Goal: Task Accomplishment & Management: Manage account settings

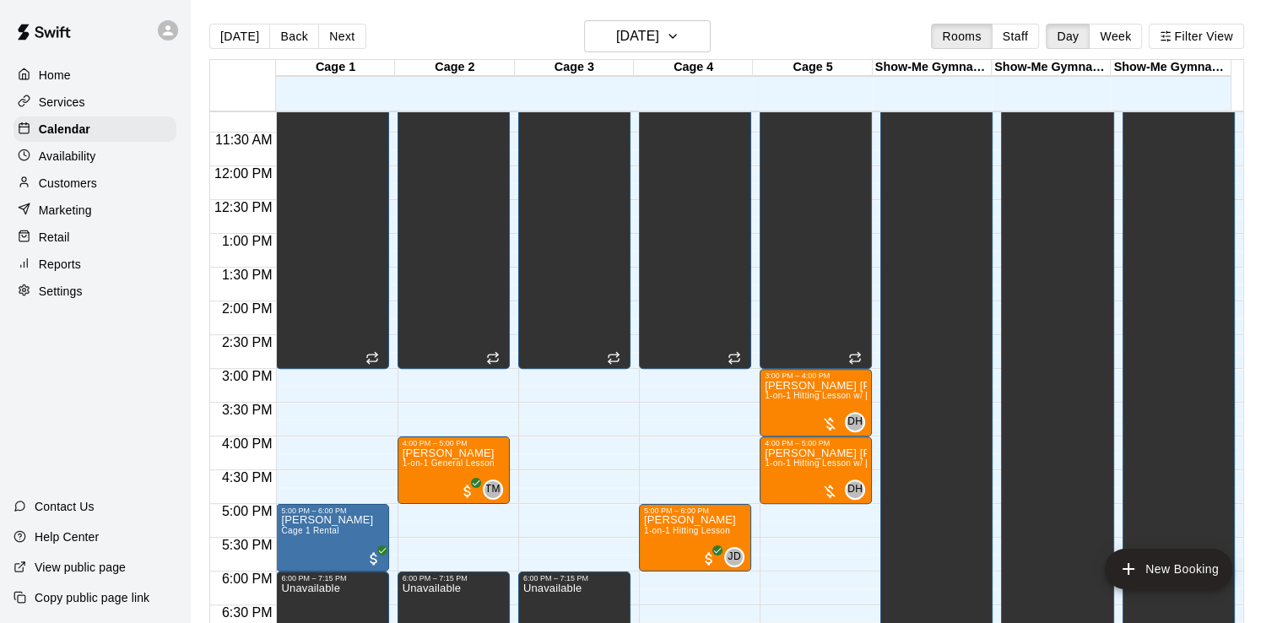
scroll to position [783, 0]
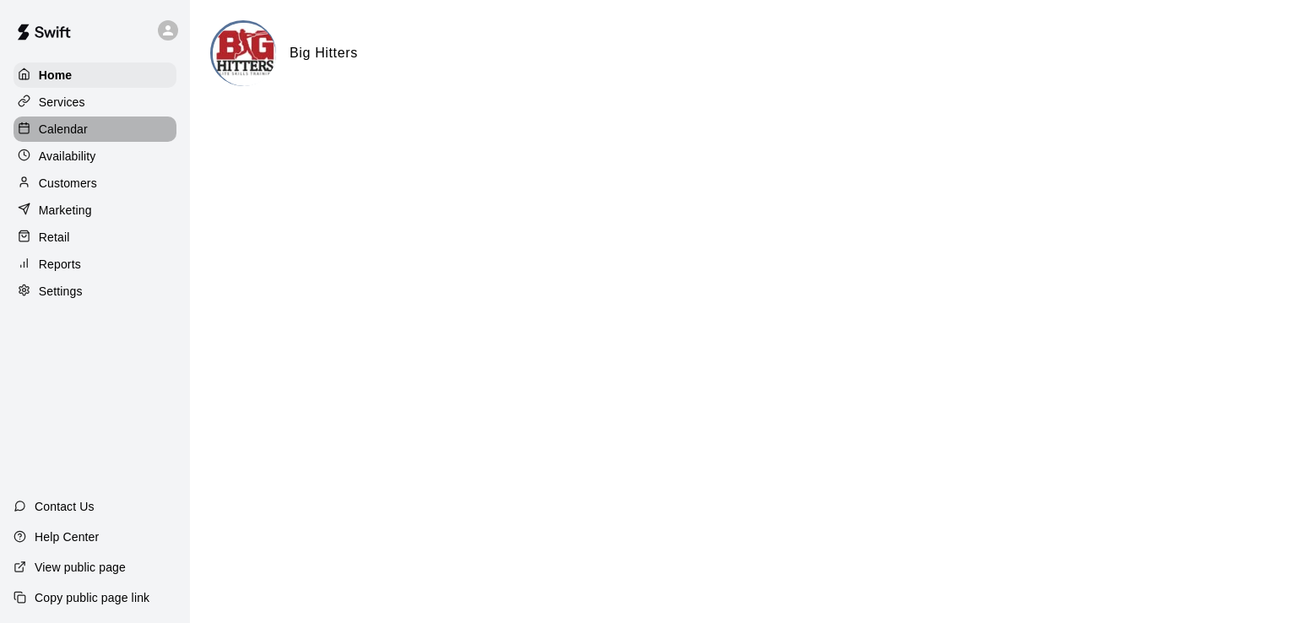
click at [129, 142] on div "Calendar" at bounding box center [95, 129] width 163 height 25
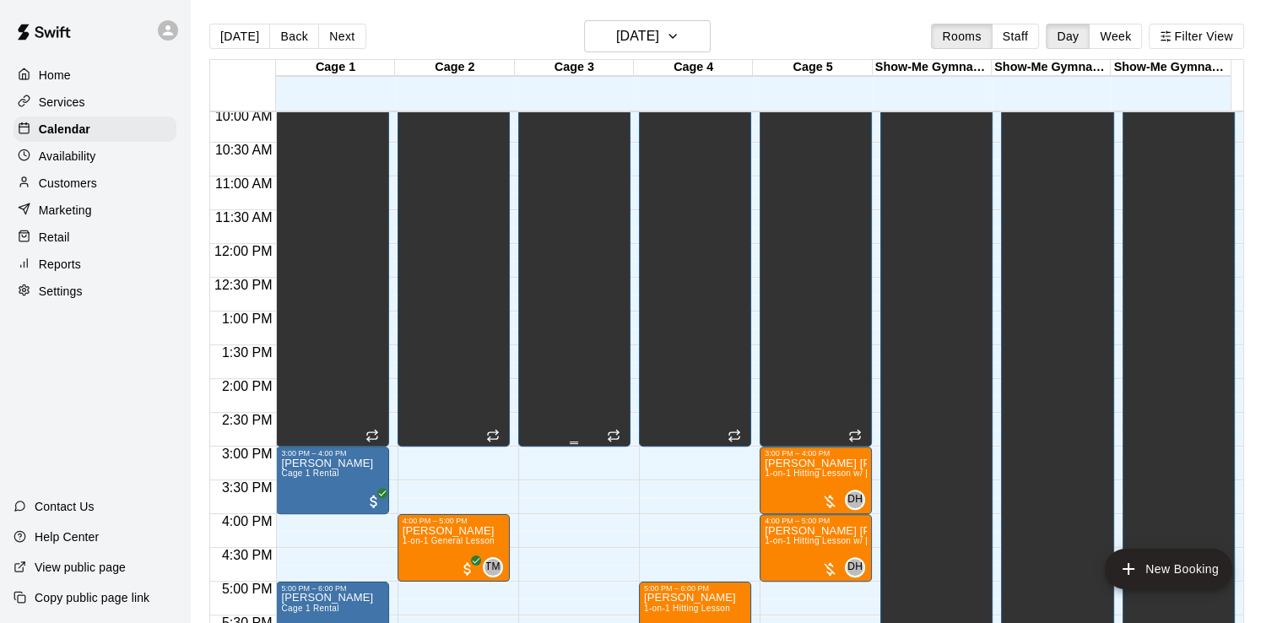
scroll to position [788, 0]
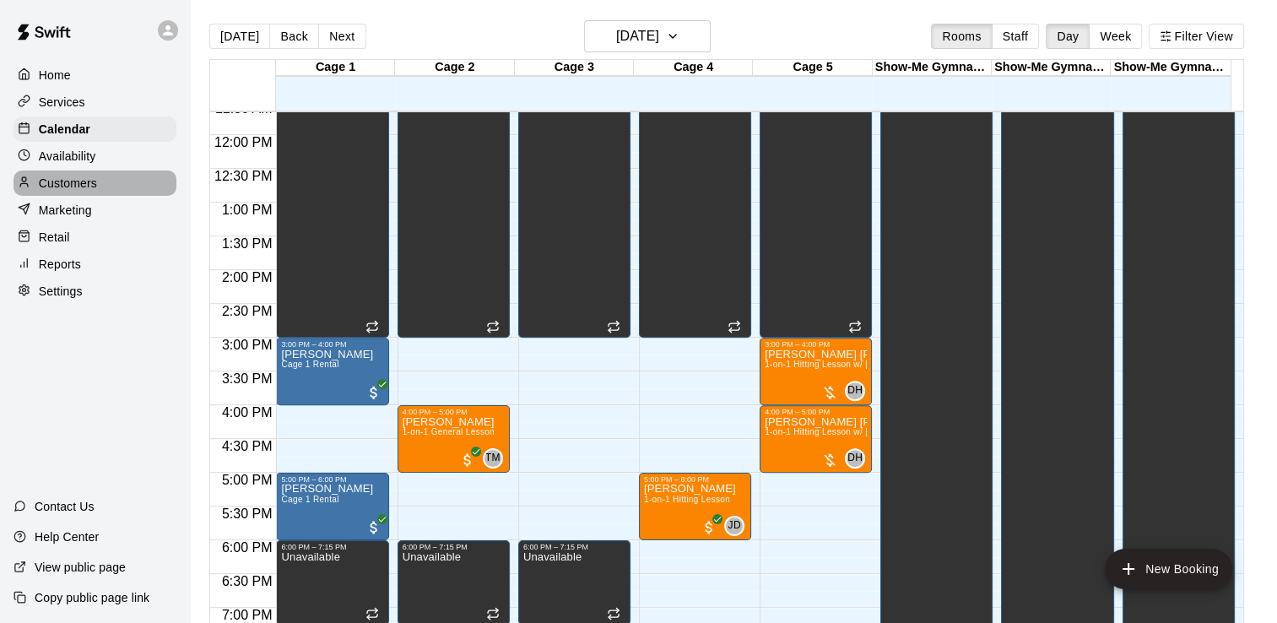
click at [81, 187] on p "Customers" at bounding box center [68, 183] width 58 height 17
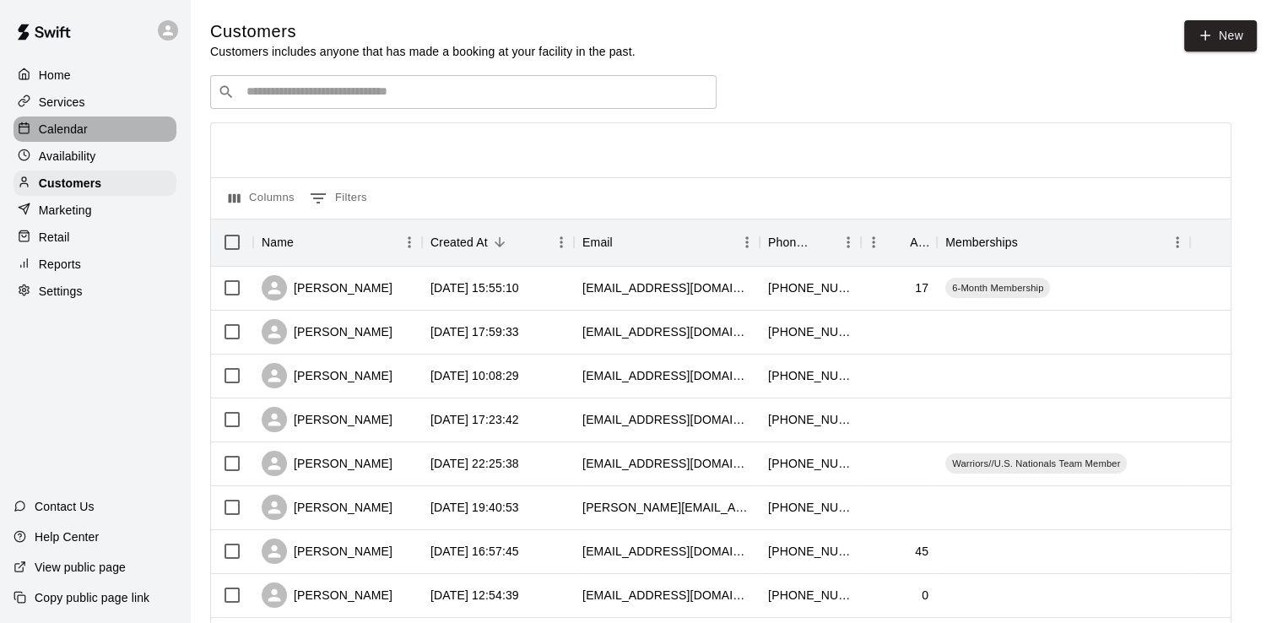
click at [92, 127] on div "Calendar" at bounding box center [95, 129] width 163 height 25
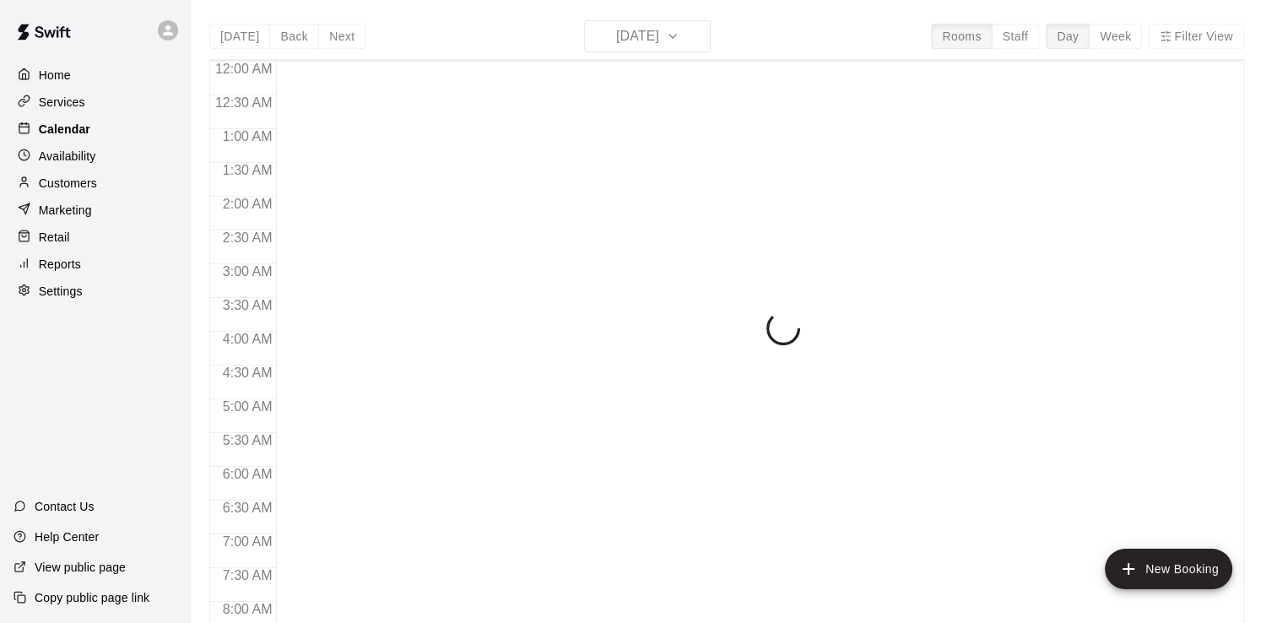
scroll to position [670, 0]
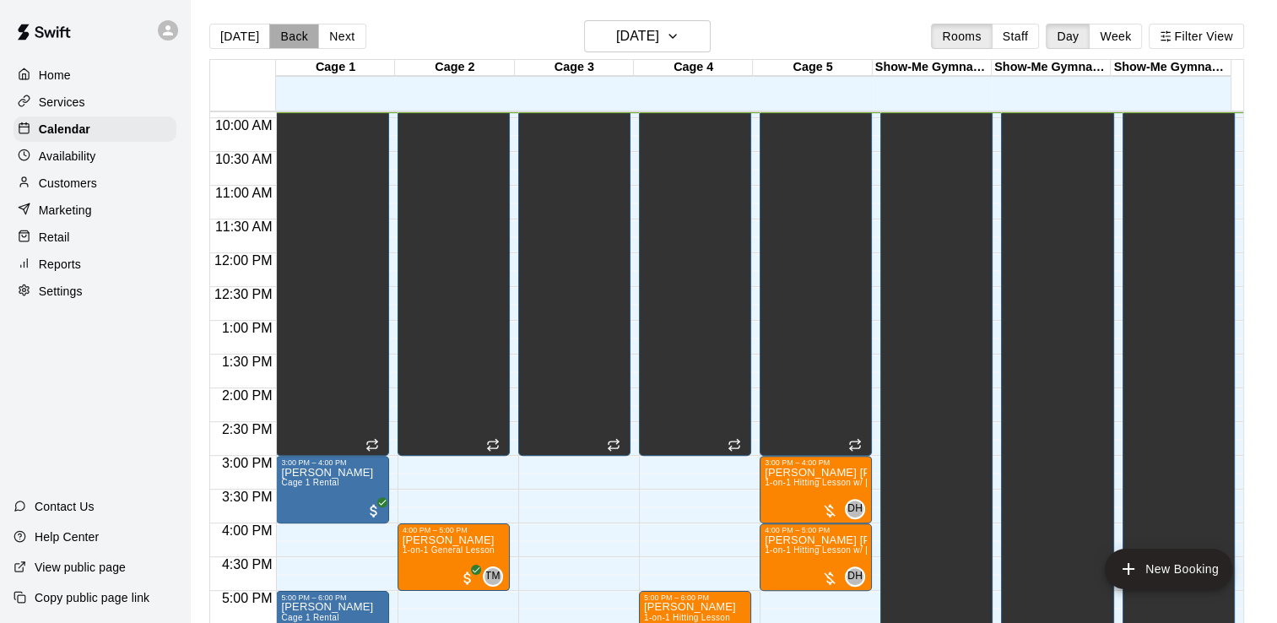
click at [284, 33] on button "Back" at bounding box center [294, 36] width 50 height 25
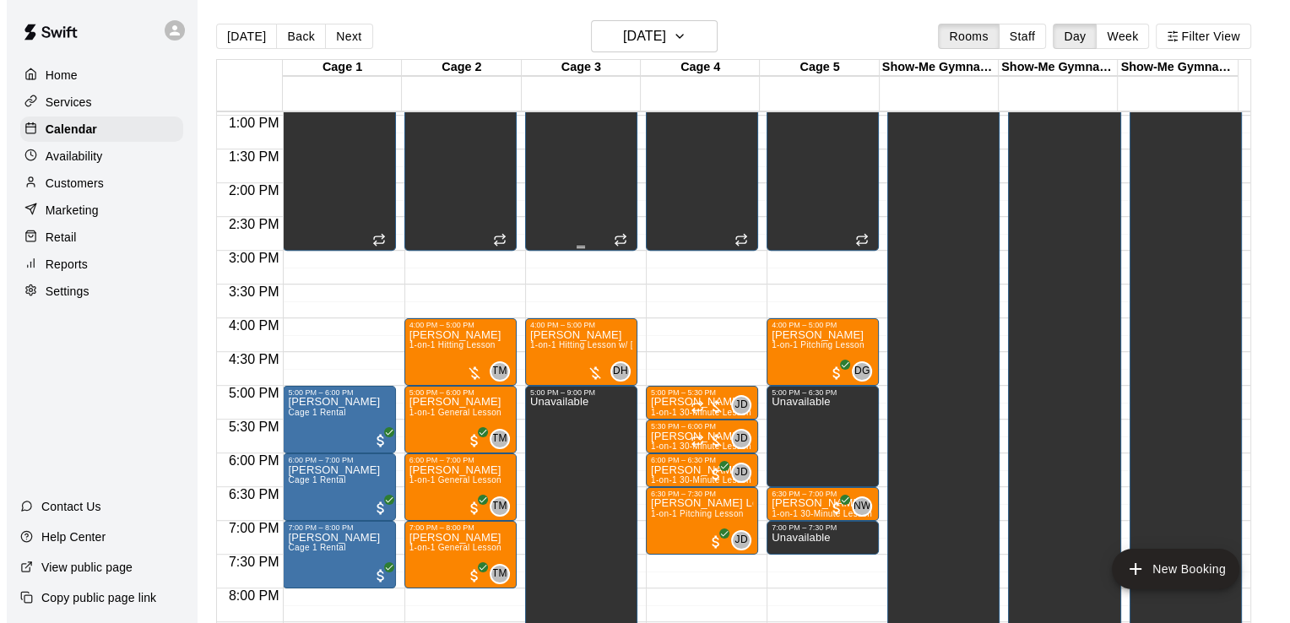
scroll to position [923, 0]
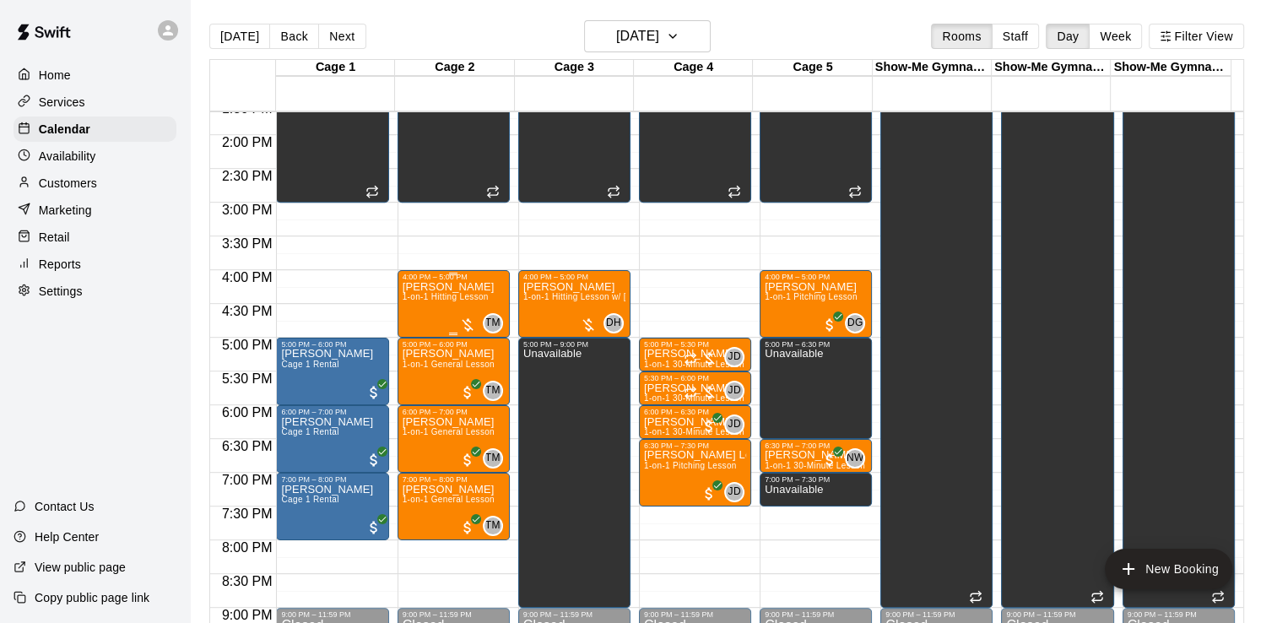
click at [446, 287] on p "Chris Roepe" at bounding box center [449, 287] width 92 height 0
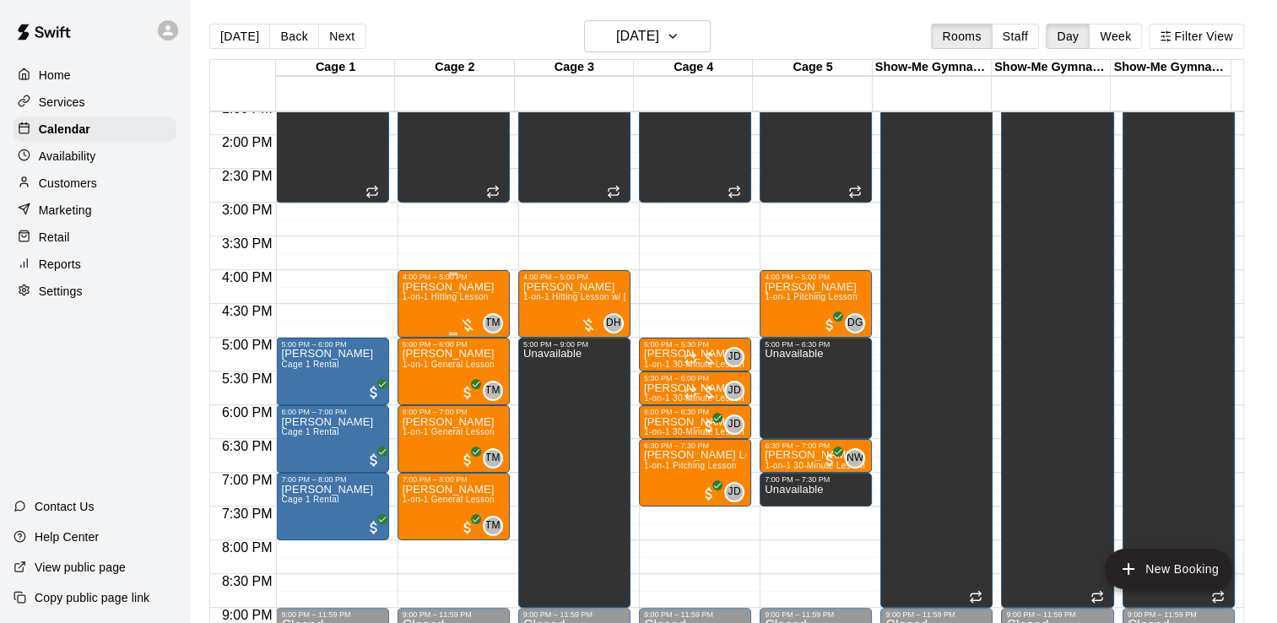
click at [468, 321] on div at bounding box center [467, 325] width 17 height 17
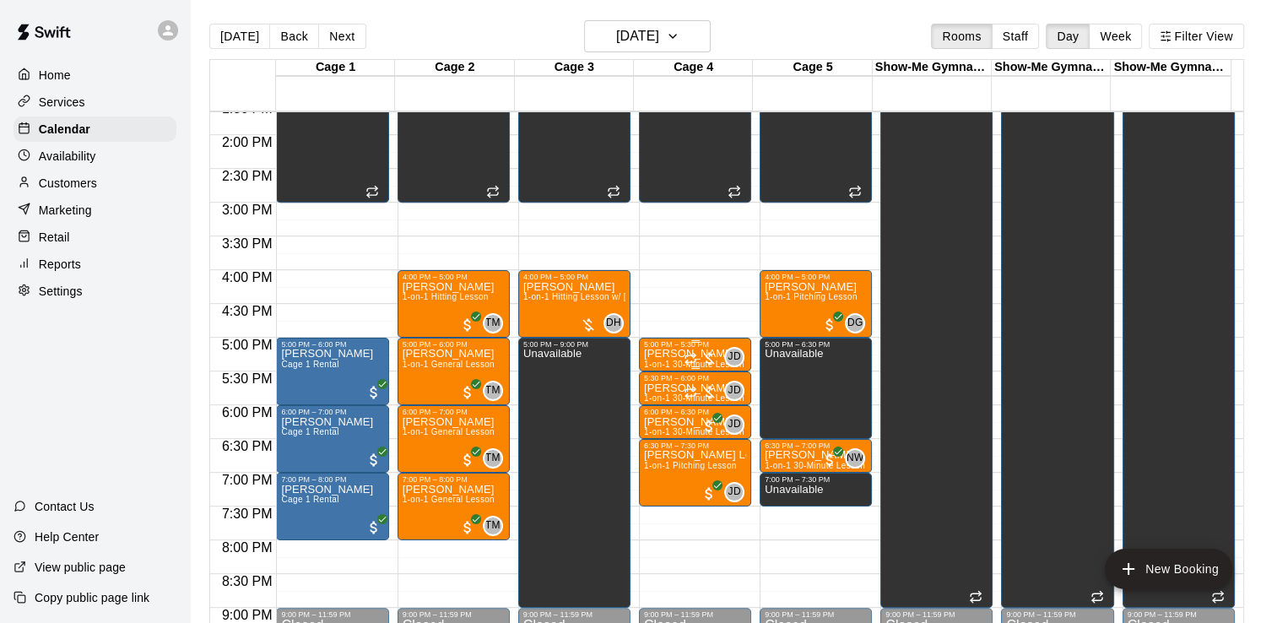
click at [708, 358] on div at bounding box center [701, 358] width 34 height 17
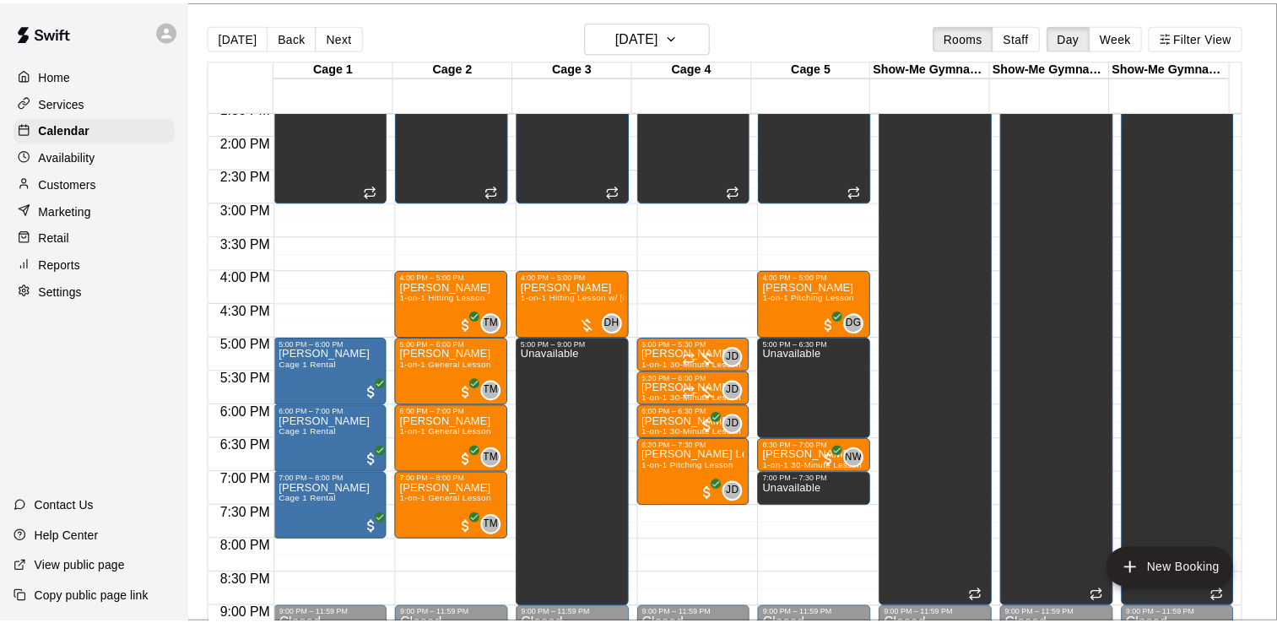
scroll to position [36, 0]
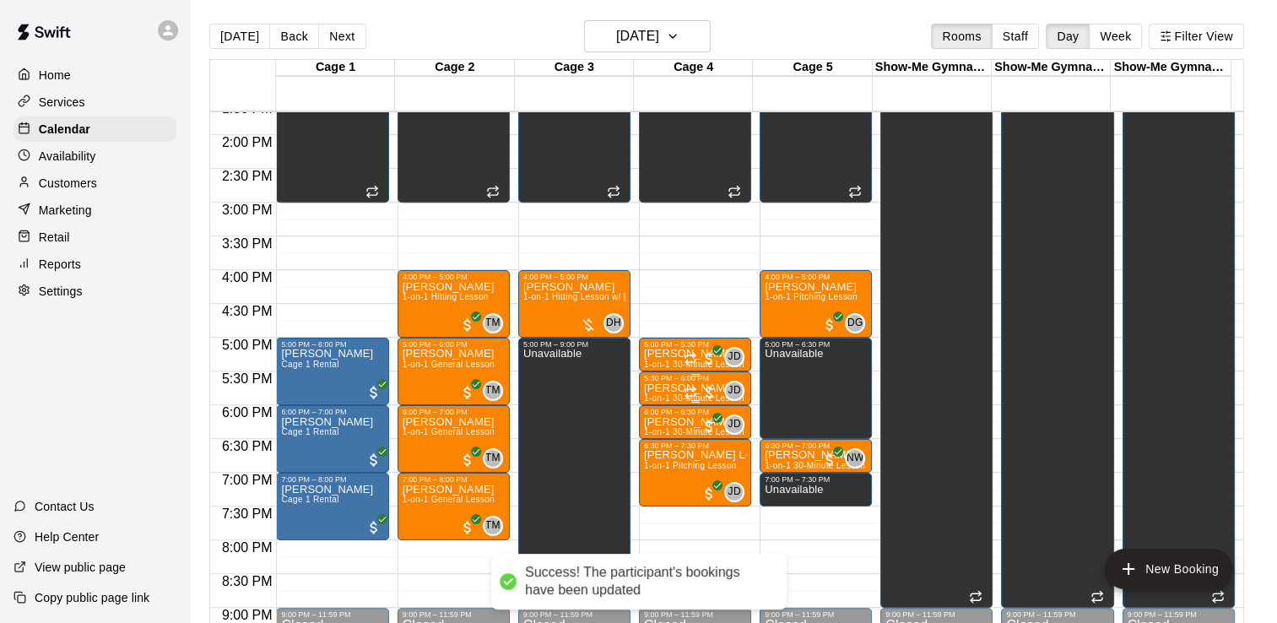
click at [708, 390] on div at bounding box center [701, 392] width 34 height 17
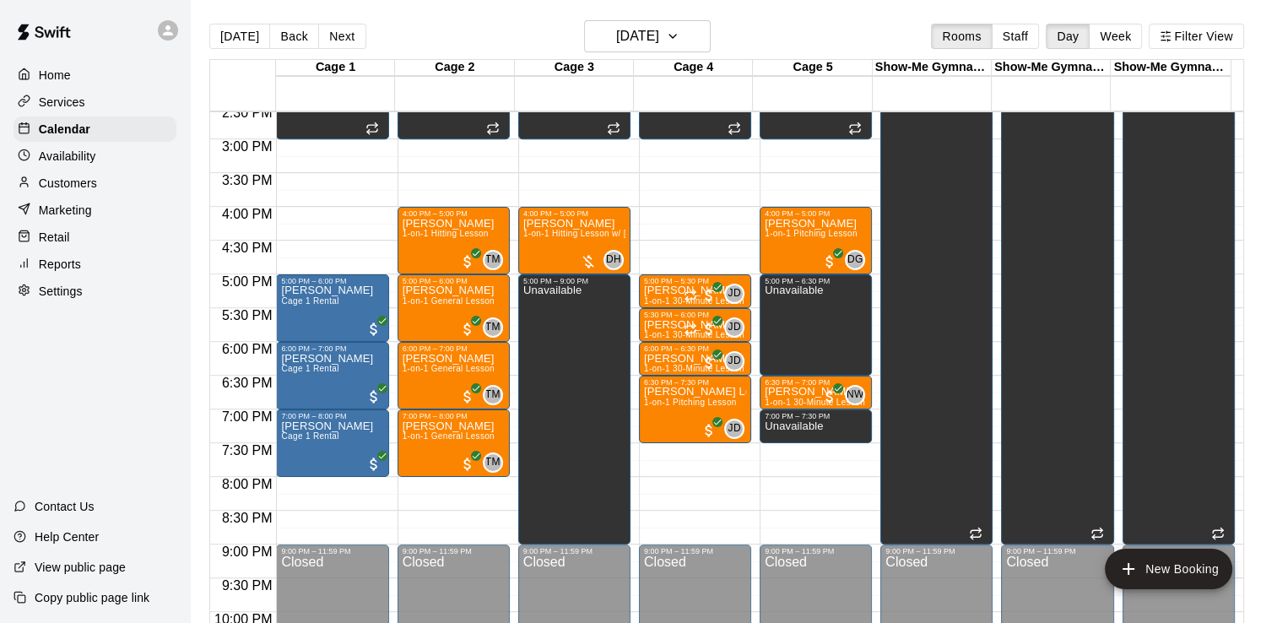
scroll to position [837, 0]
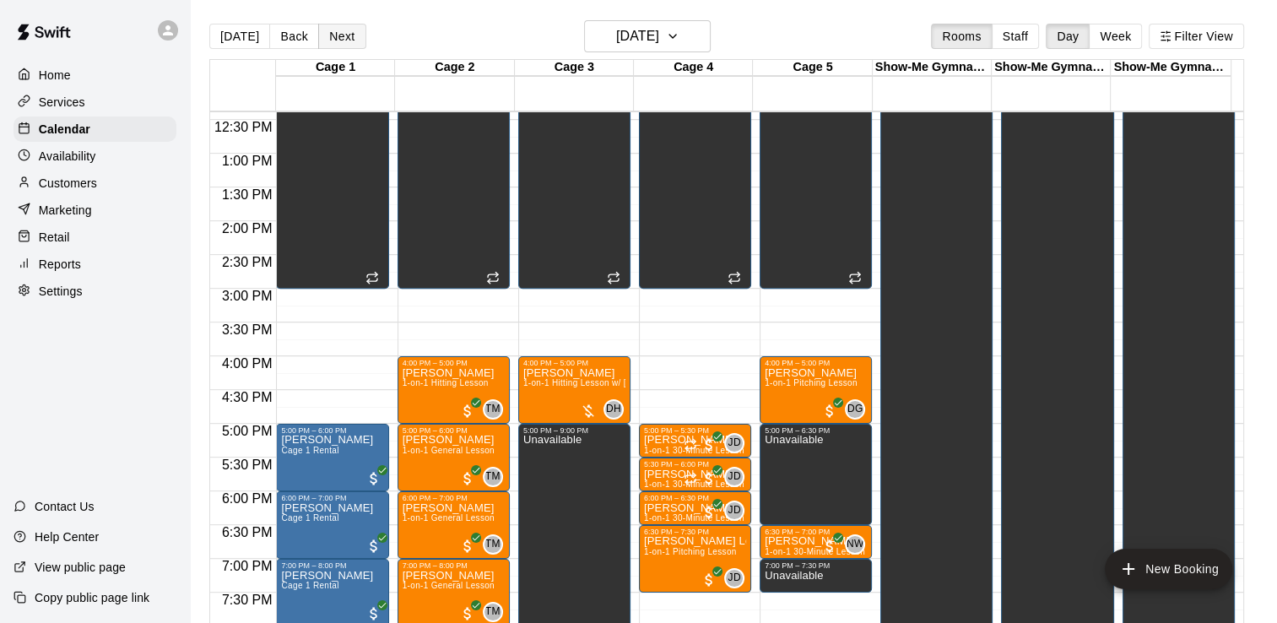
click at [331, 35] on button "Next" at bounding box center [341, 36] width 47 height 25
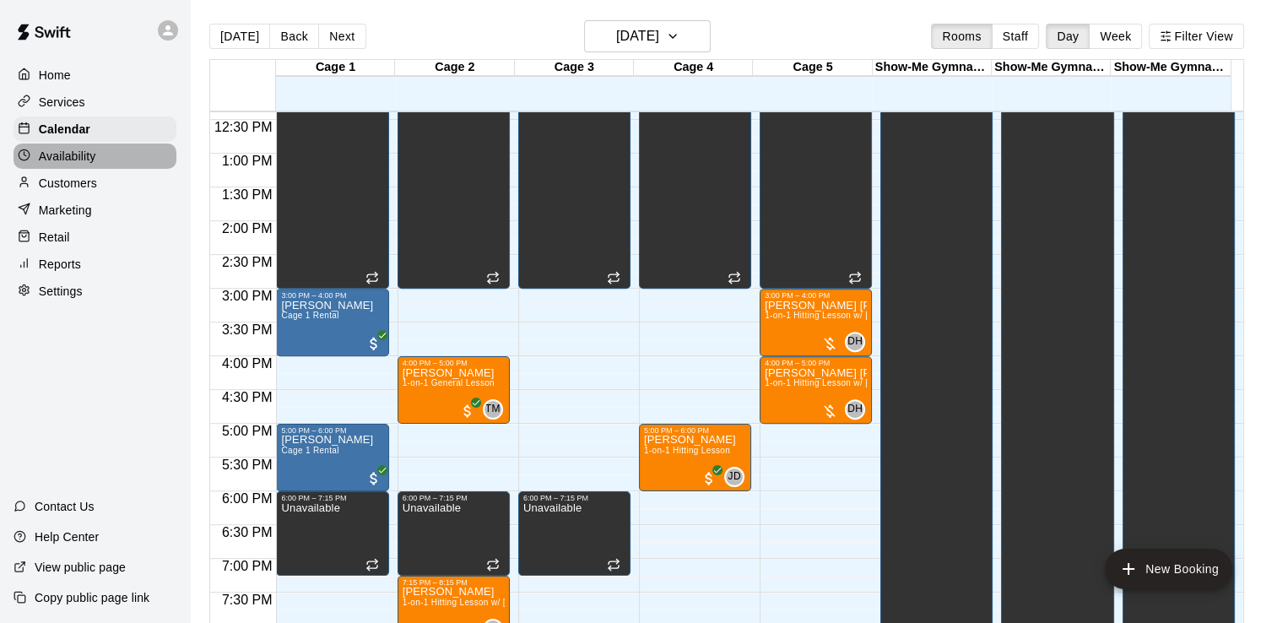
click at [84, 157] on p "Availability" at bounding box center [67, 156] width 57 height 17
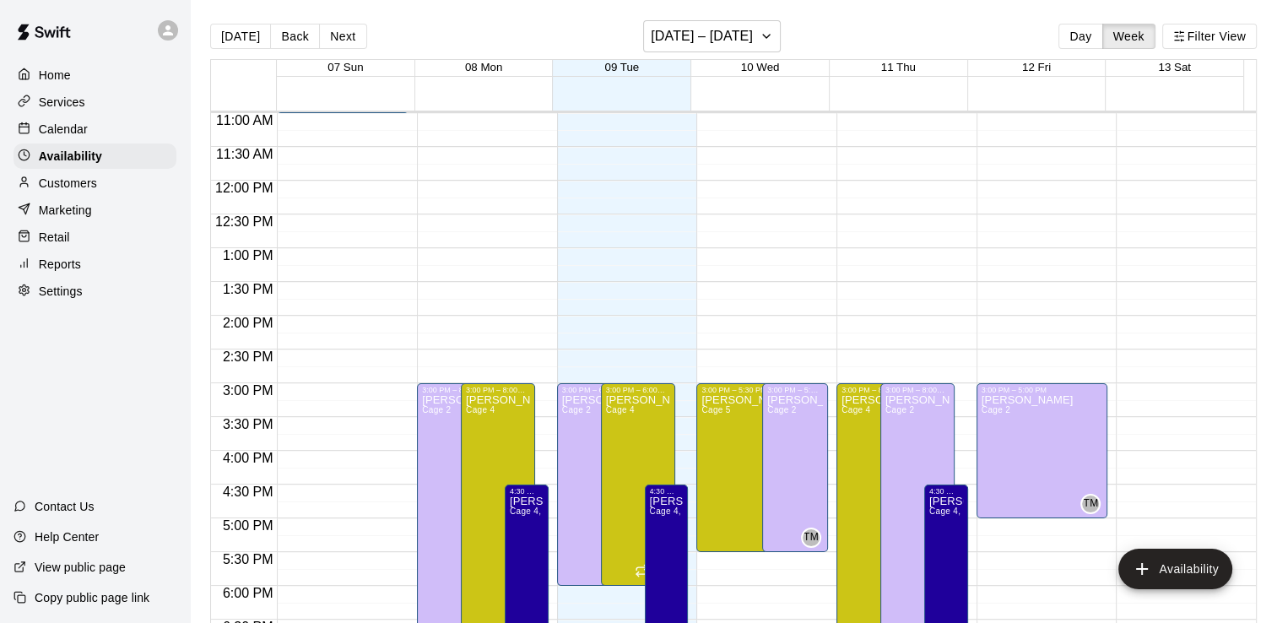
scroll to position [771, 0]
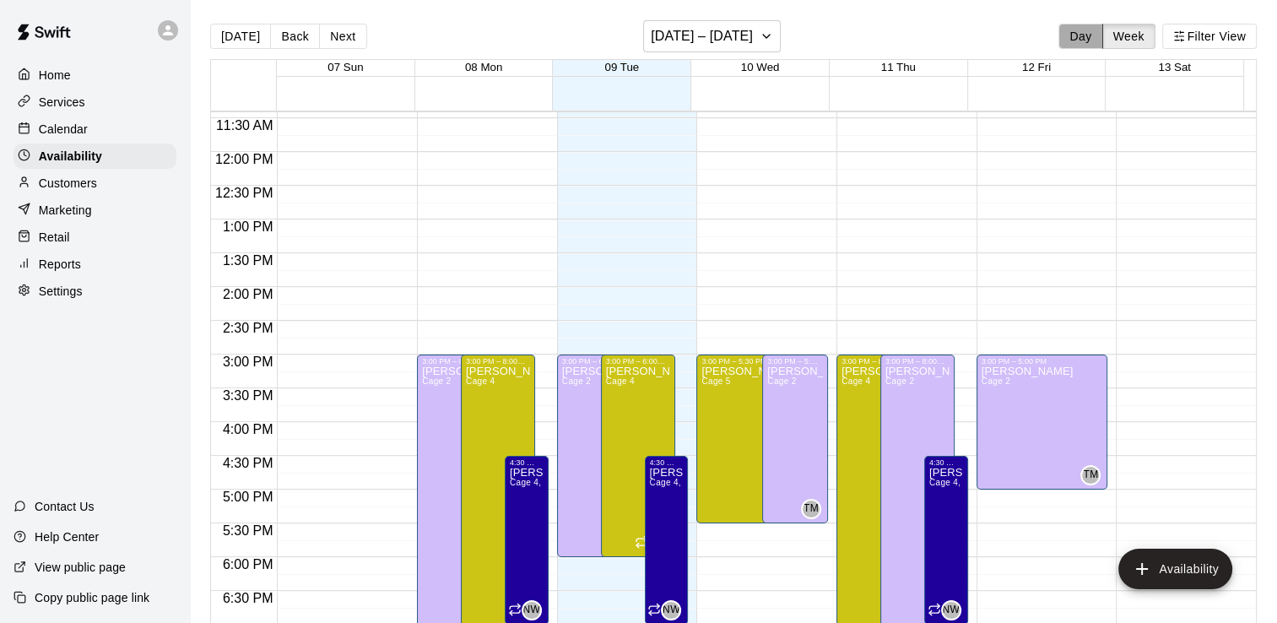
click at [1082, 28] on button "Day" at bounding box center [1081, 36] width 44 height 25
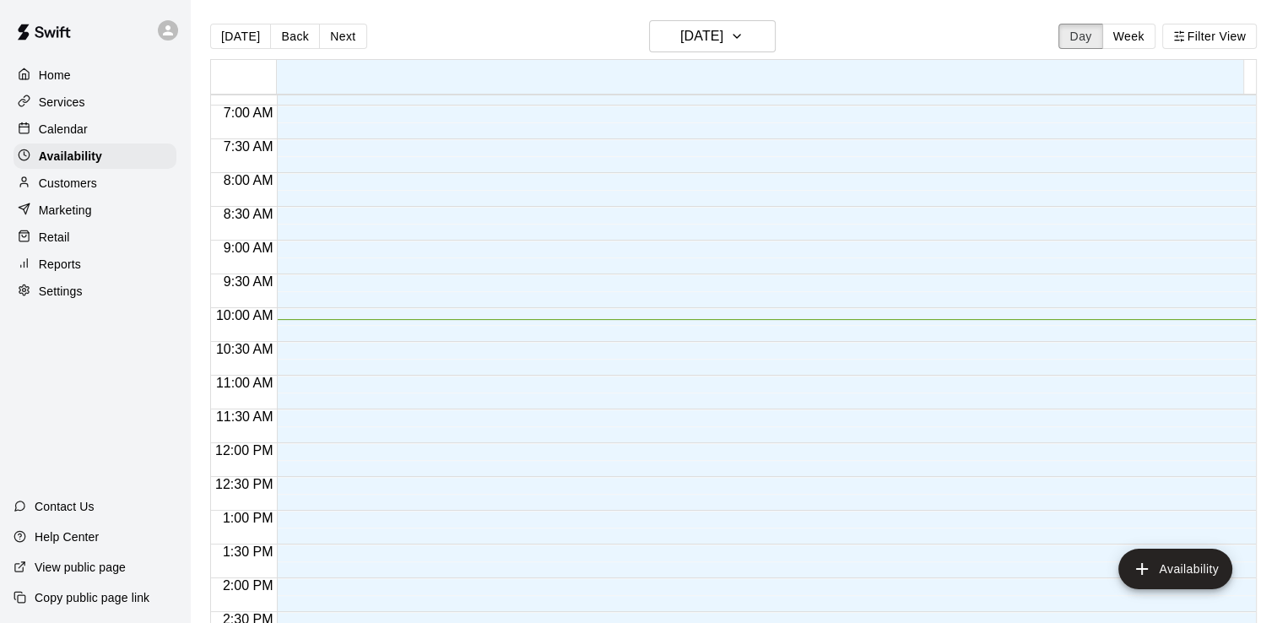
scroll to position [518, 0]
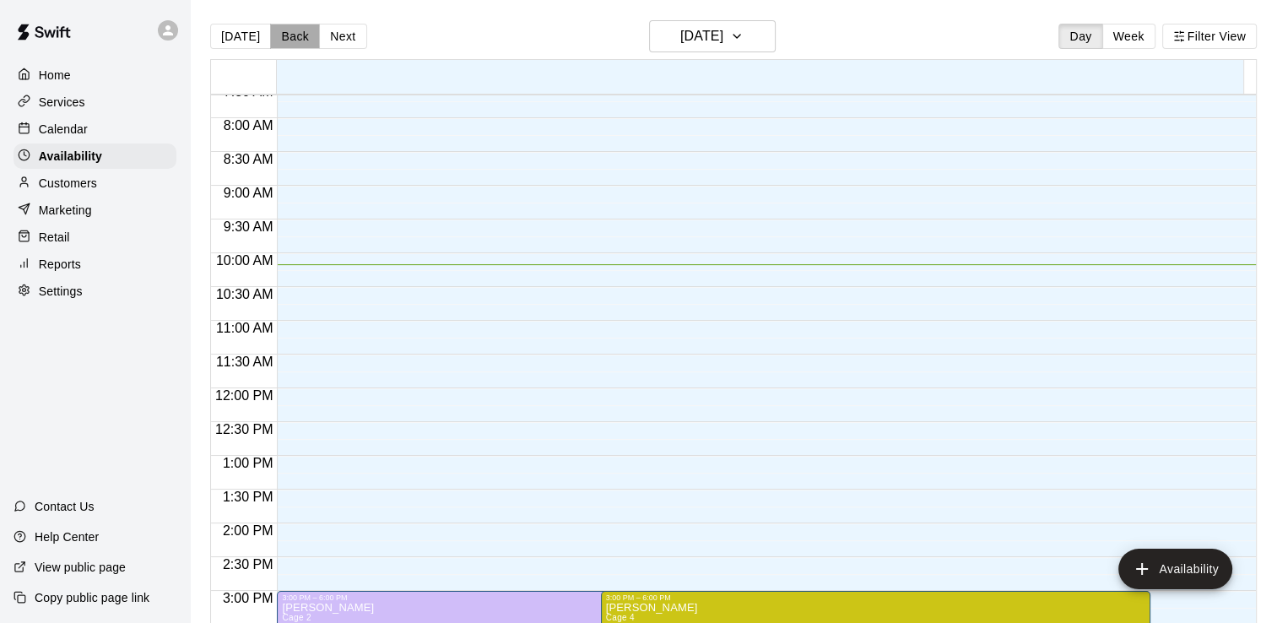
click at [295, 37] on button "Back" at bounding box center [295, 36] width 50 height 25
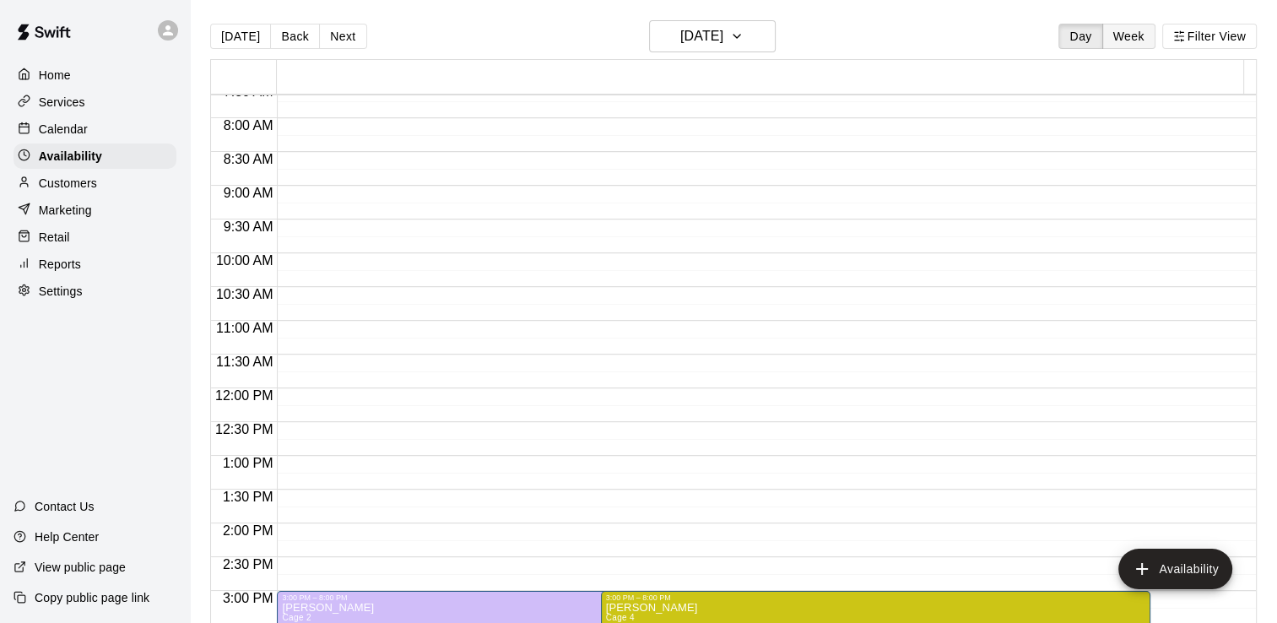
click at [1136, 39] on button "Week" at bounding box center [1129, 36] width 53 height 25
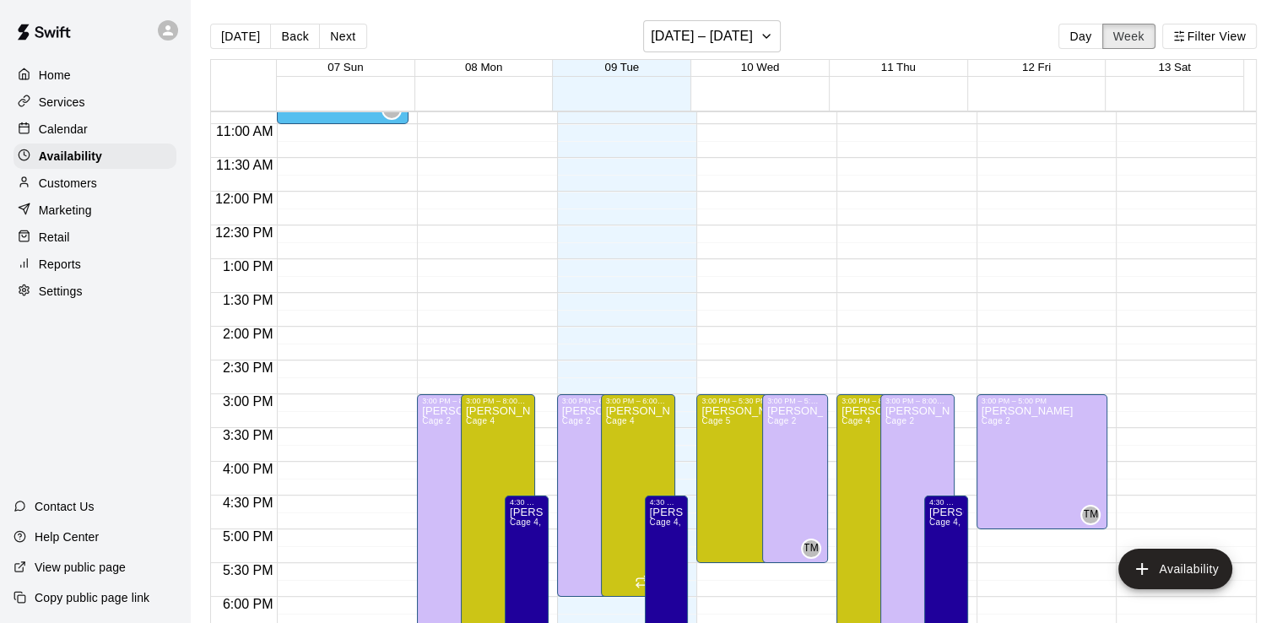
scroll to position [771, 0]
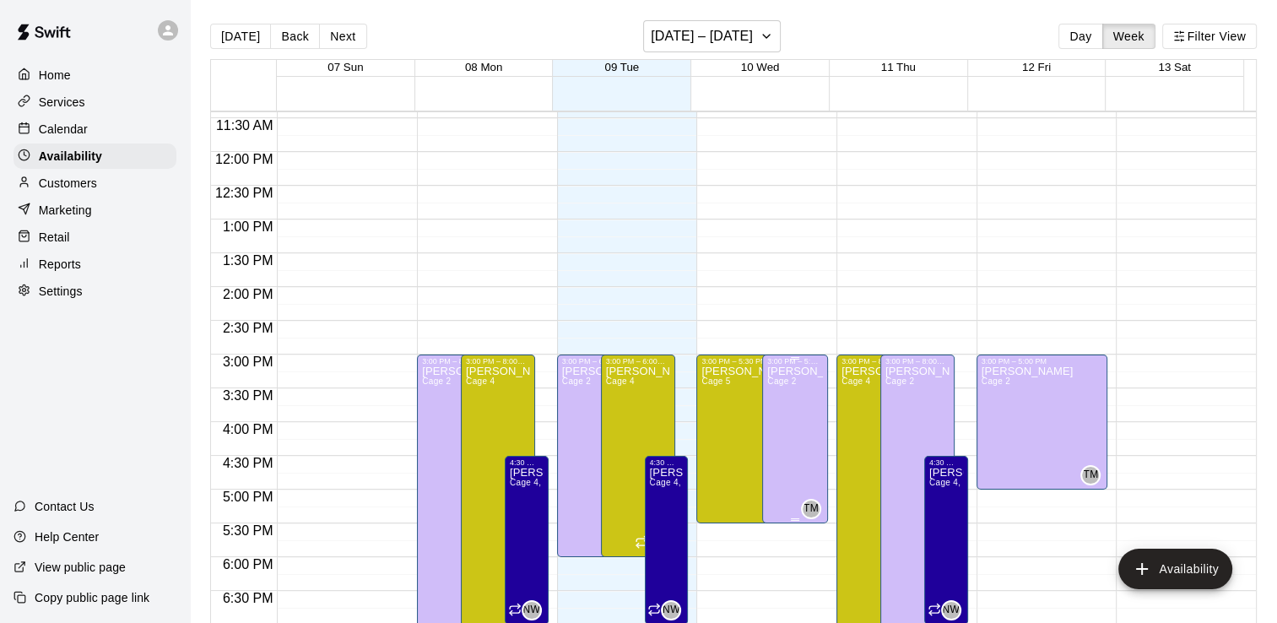
click at [785, 377] on span "Cage 2" at bounding box center [781, 381] width 29 height 9
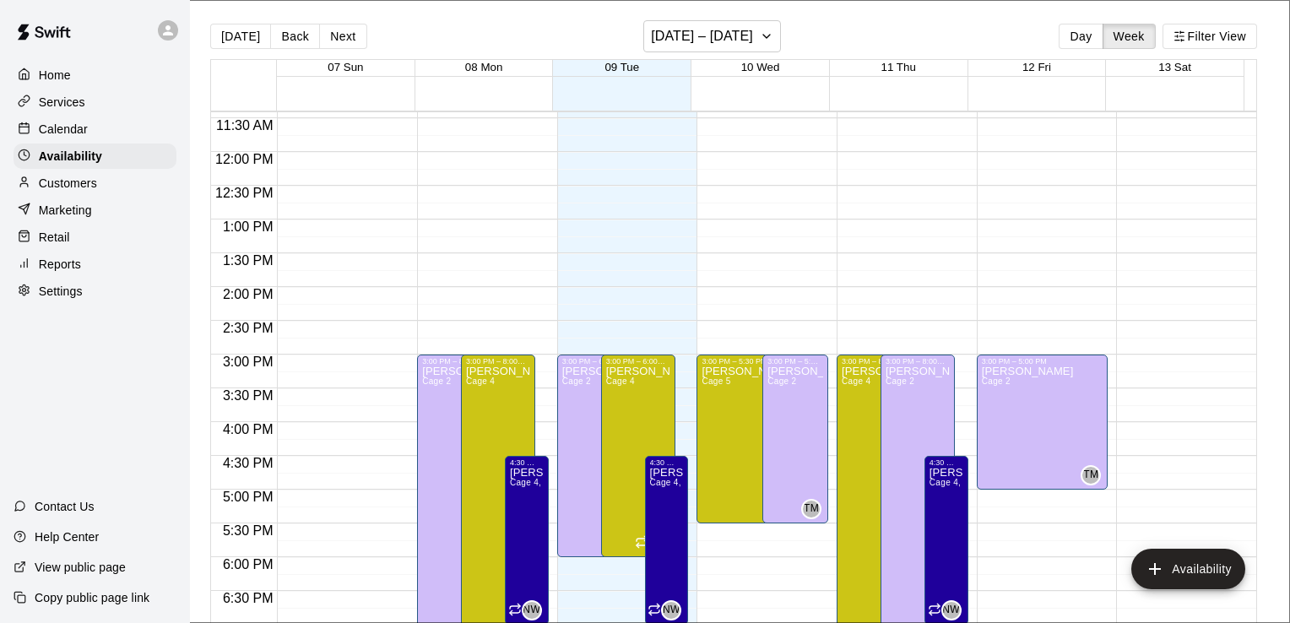
click at [637, 453] on li "Cage 1" at bounding box center [352, 460] width 569 height 15
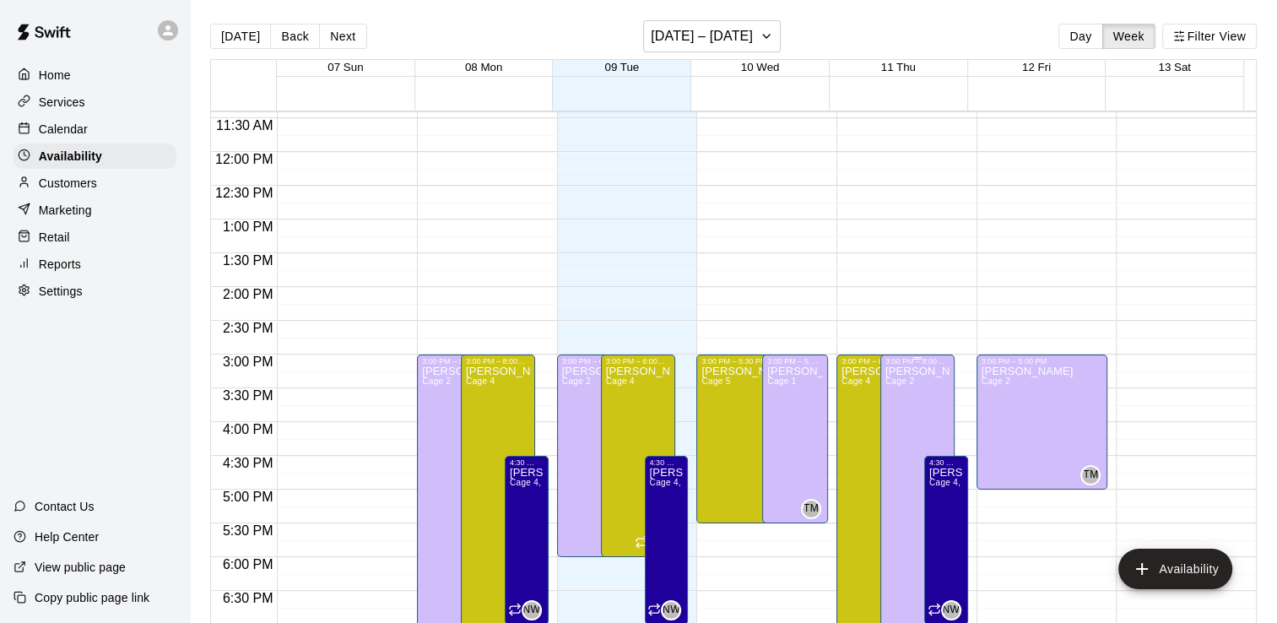
click at [902, 383] on span "Cage 2" at bounding box center [900, 381] width 29 height 9
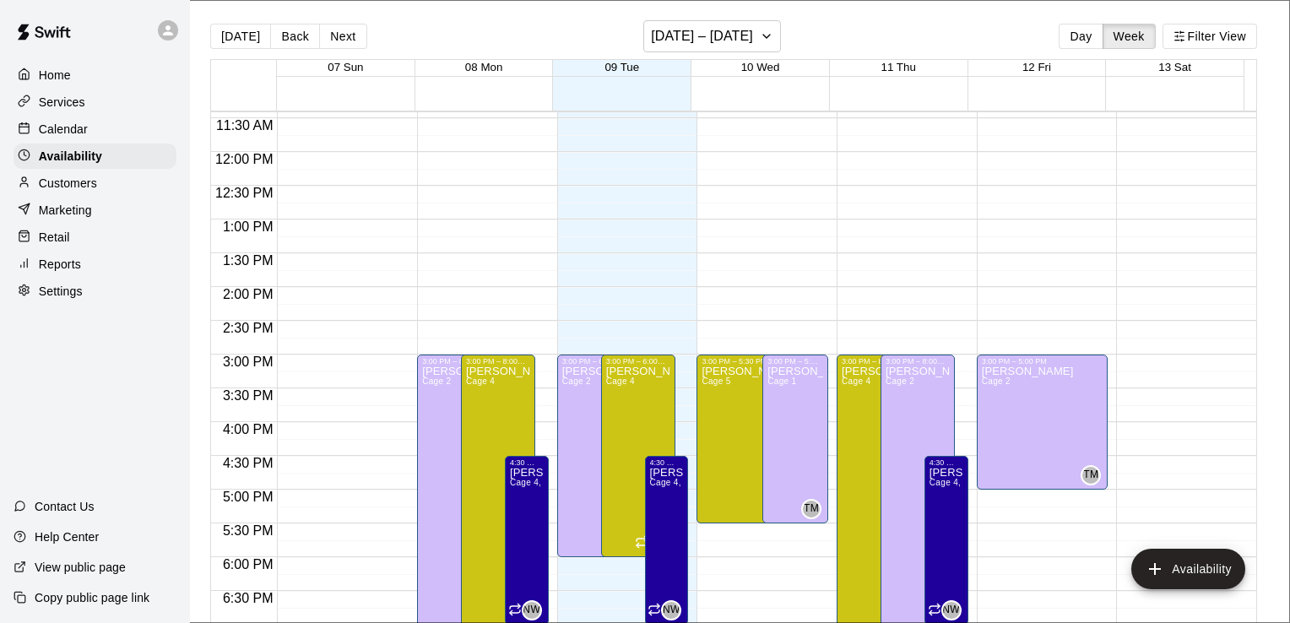
click at [599, 453] on li "Cage 1" at bounding box center [352, 460] width 569 height 15
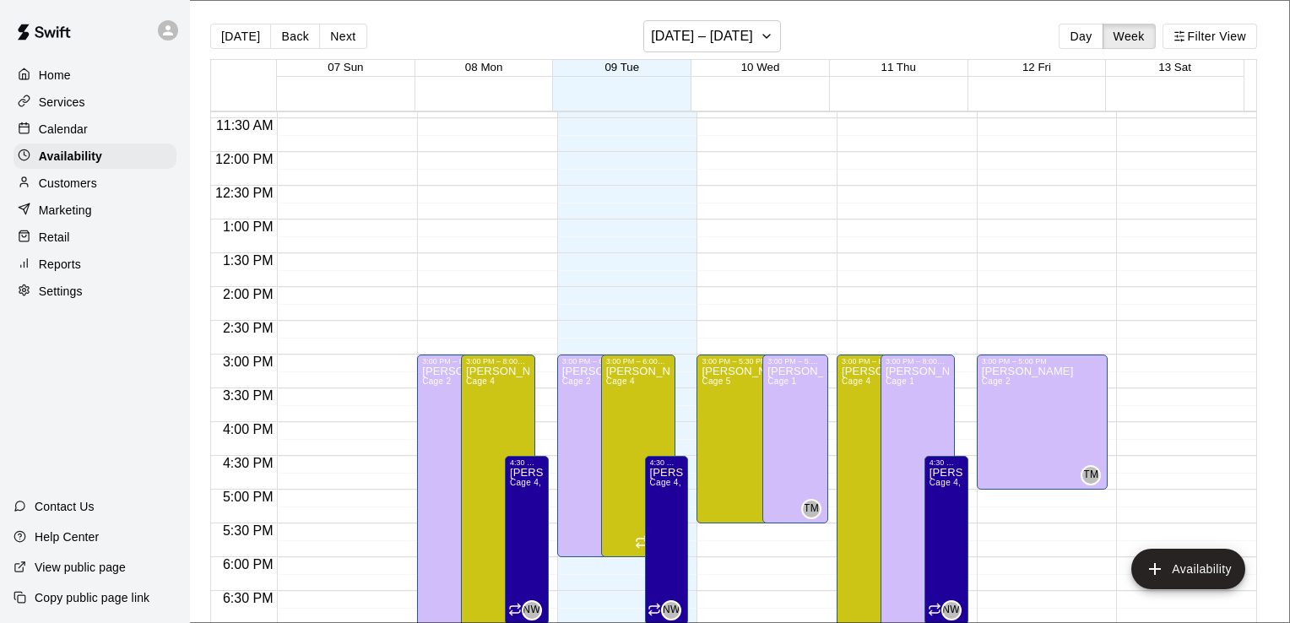
click at [621, 453] on li "Cage 1" at bounding box center [352, 460] width 569 height 15
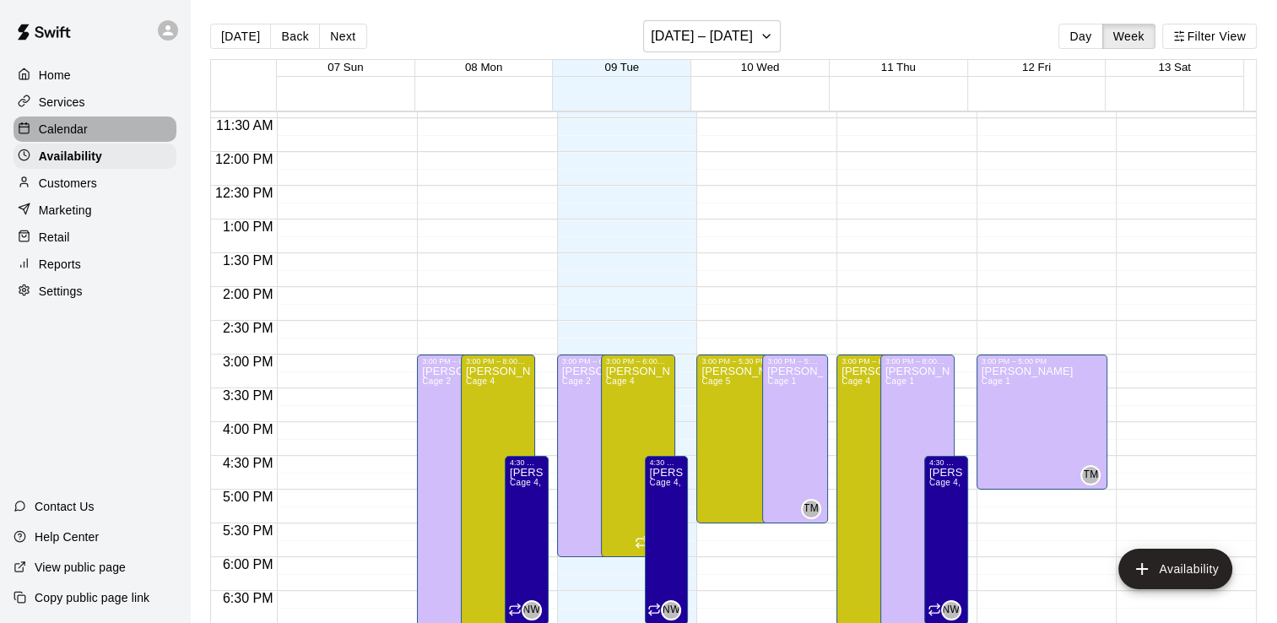
click at [118, 129] on div "Calendar" at bounding box center [95, 129] width 163 height 25
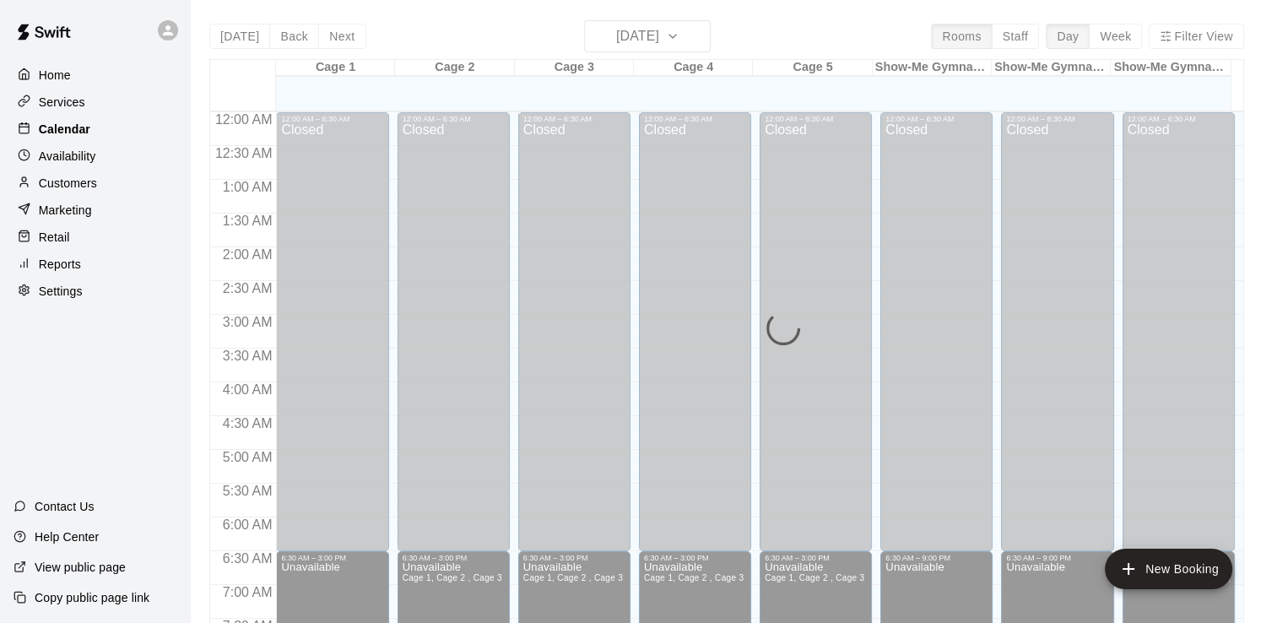
scroll to position [689, 0]
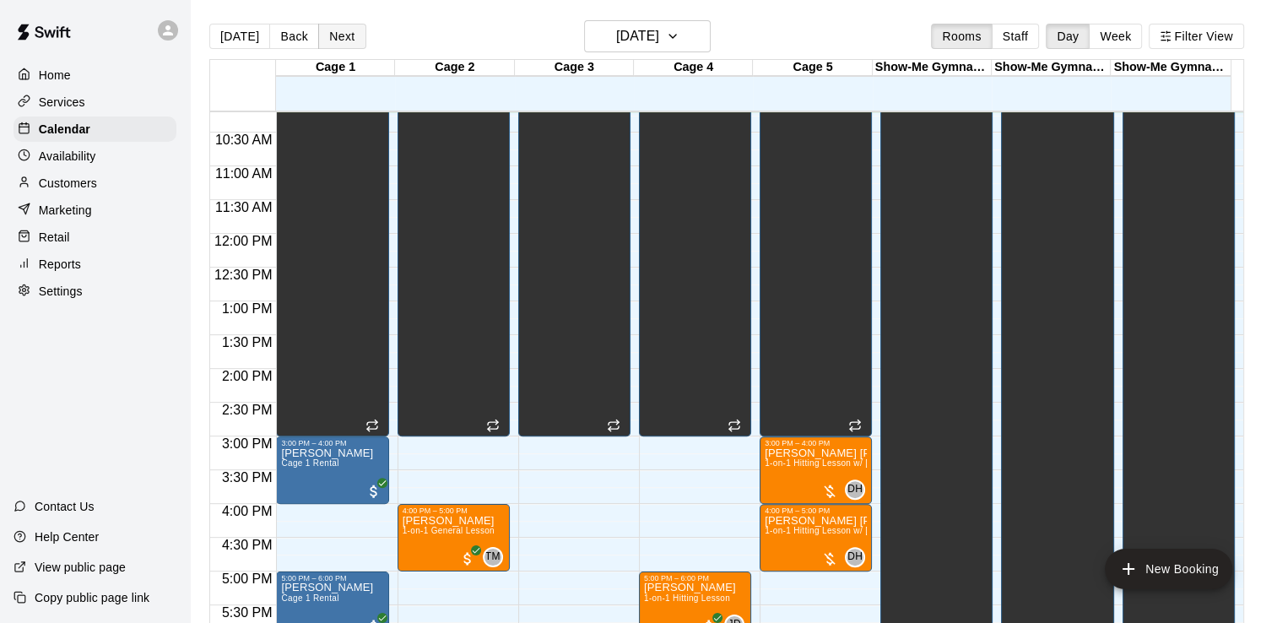
click at [335, 39] on button "Next" at bounding box center [341, 36] width 47 height 25
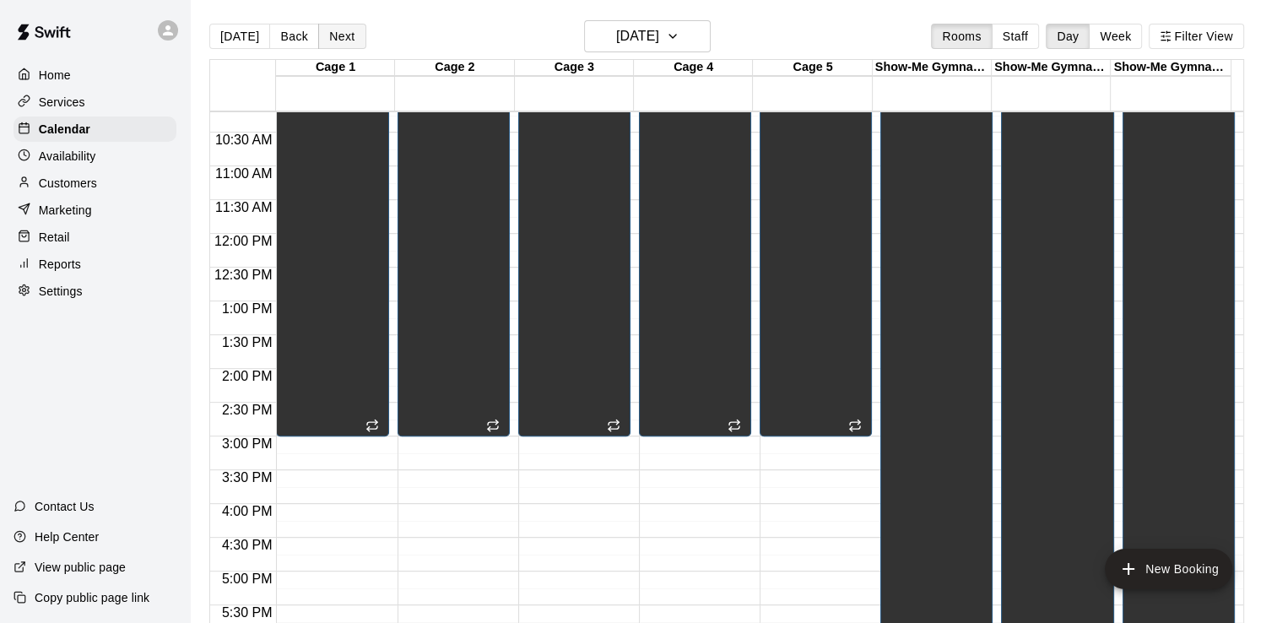
click at [335, 38] on button "Next" at bounding box center [341, 36] width 47 height 25
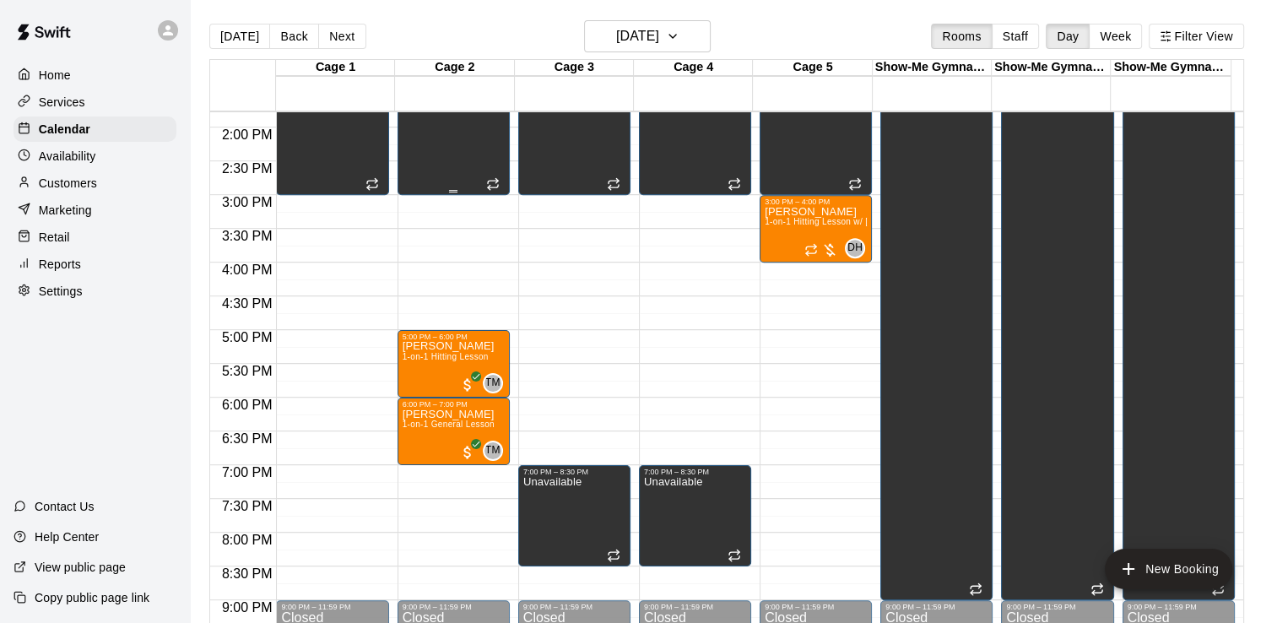
scroll to position [942, 0]
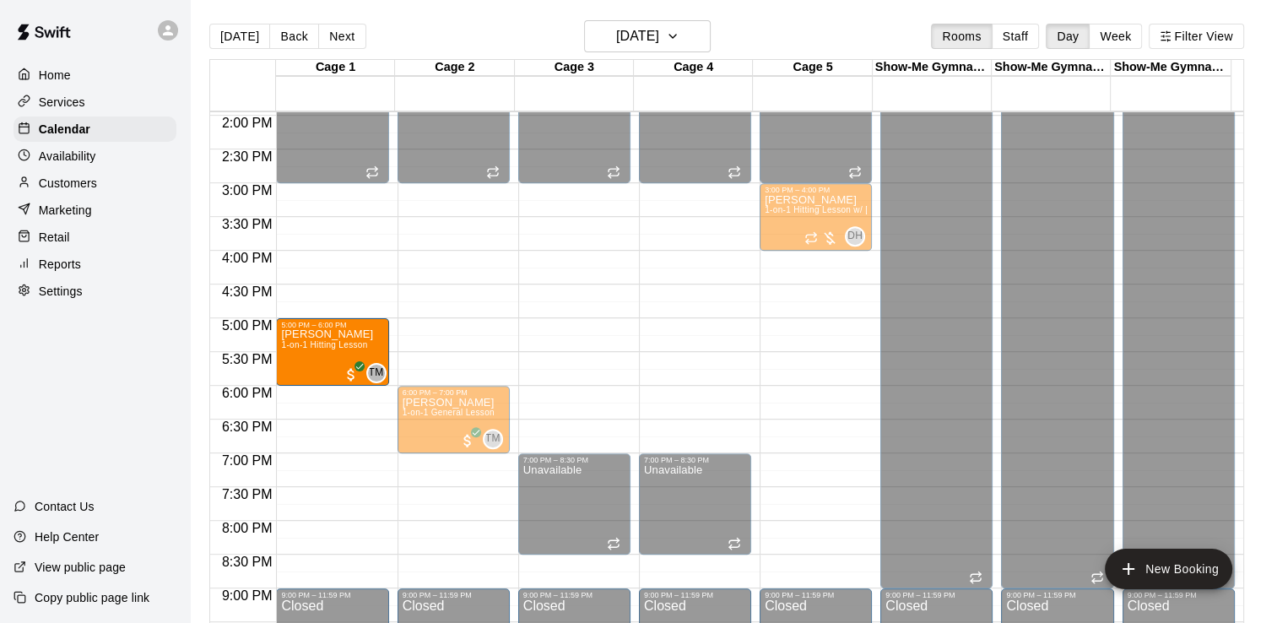
drag, startPoint x: 444, startPoint y: 338, endPoint x: 372, endPoint y: 339, distance: 71.8
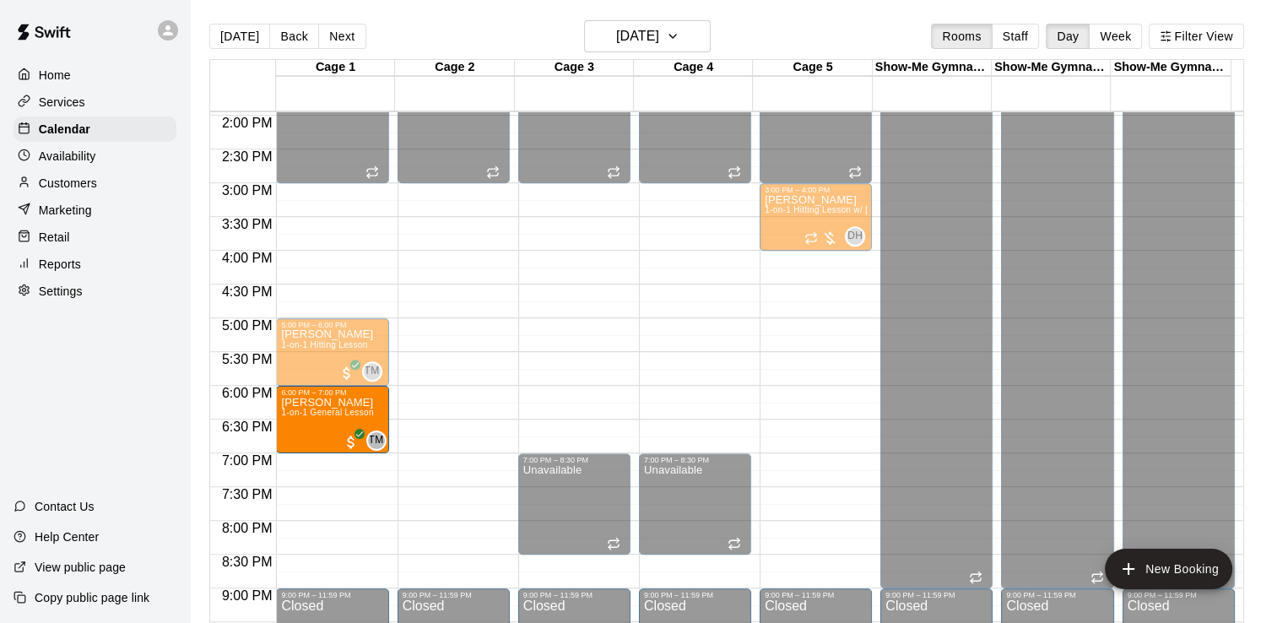
drag, startPoint x: 458, startPoint y: 407, endPoint x: 371, endPoint y: 420, distance: 88.8
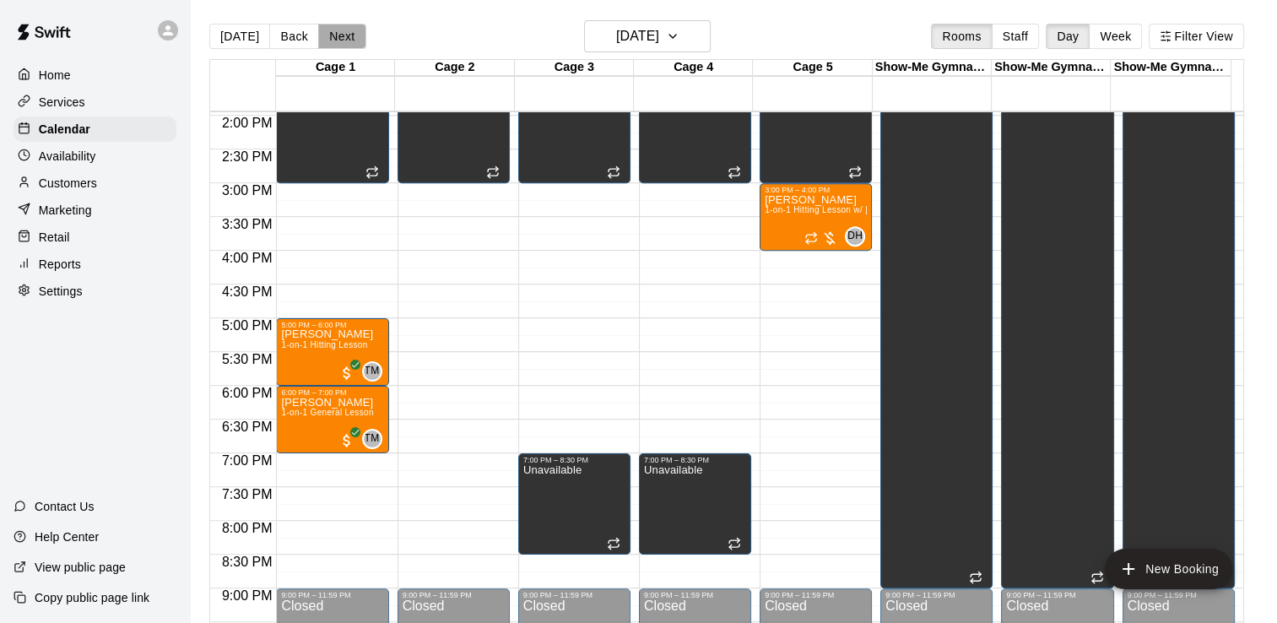
click at [342, 32] on button "Next" at bounding box center [341, 36] width 47 height 25
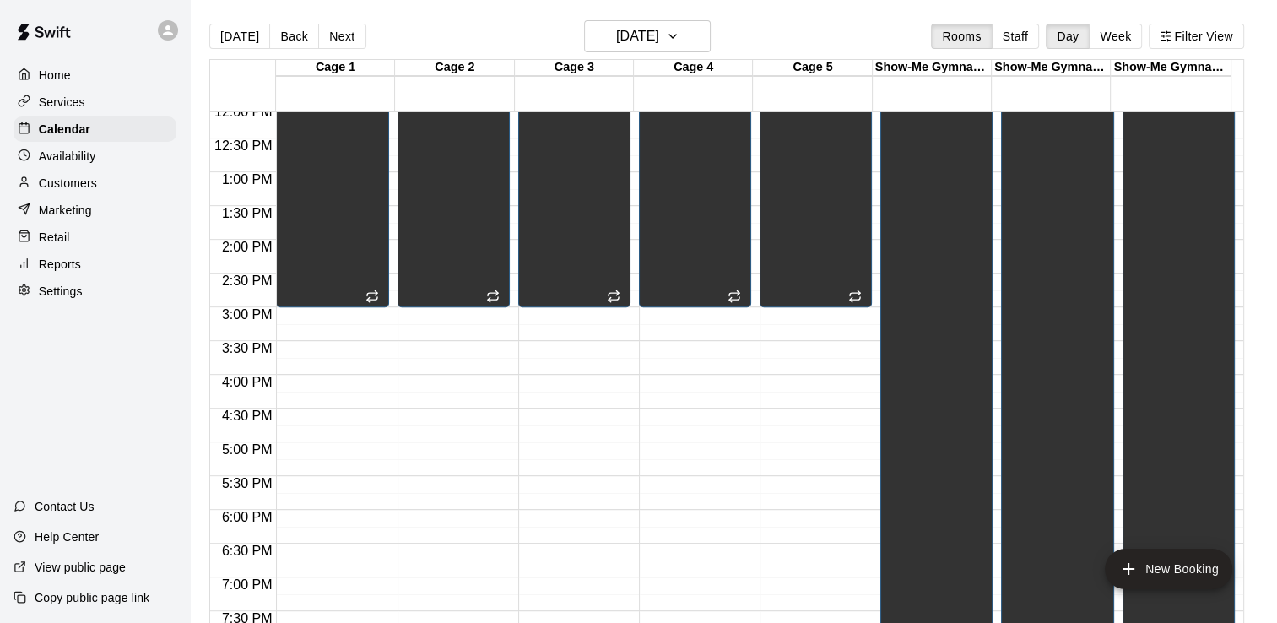
scroll to position [858, 0]
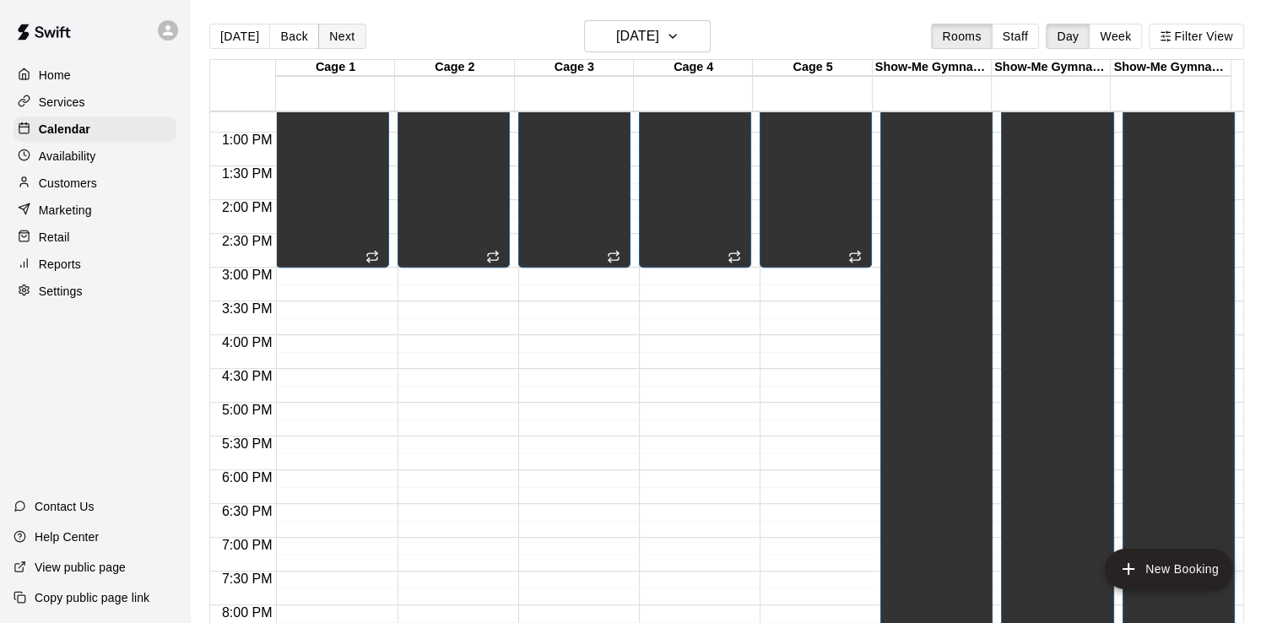
click at [344, 32] on button "Next" at bounding box center [341, 36] width 47 height 25
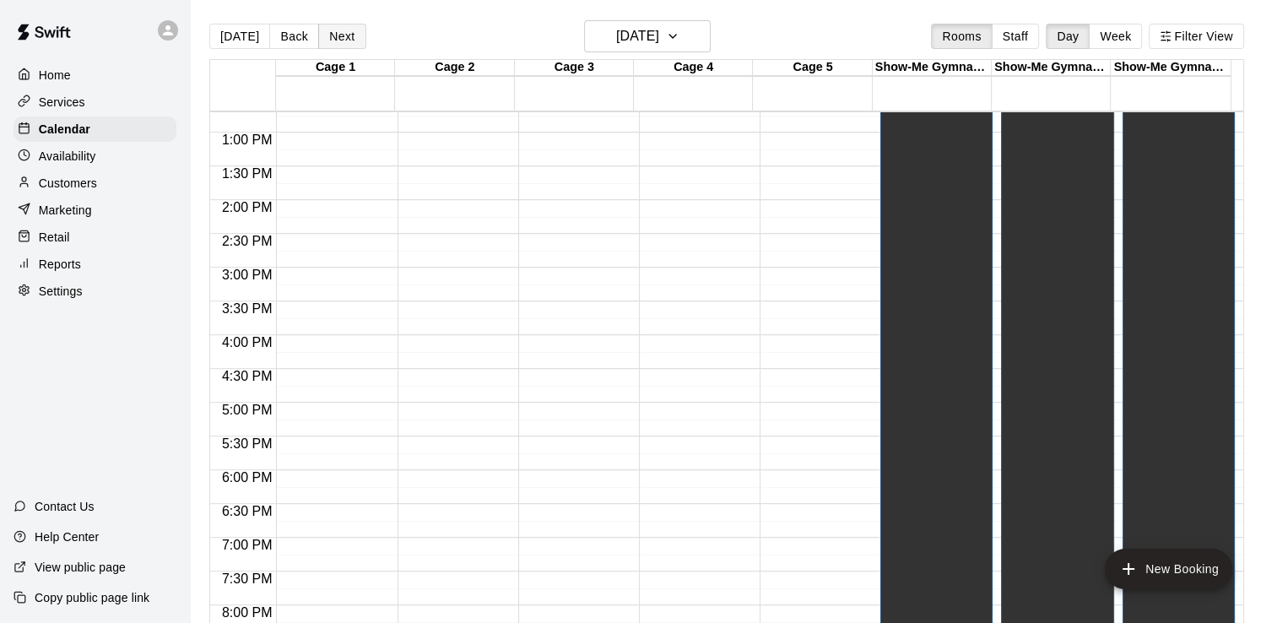
click at [343, 32] on button "Next" at bounding box center [341, 36] width 47 height 25
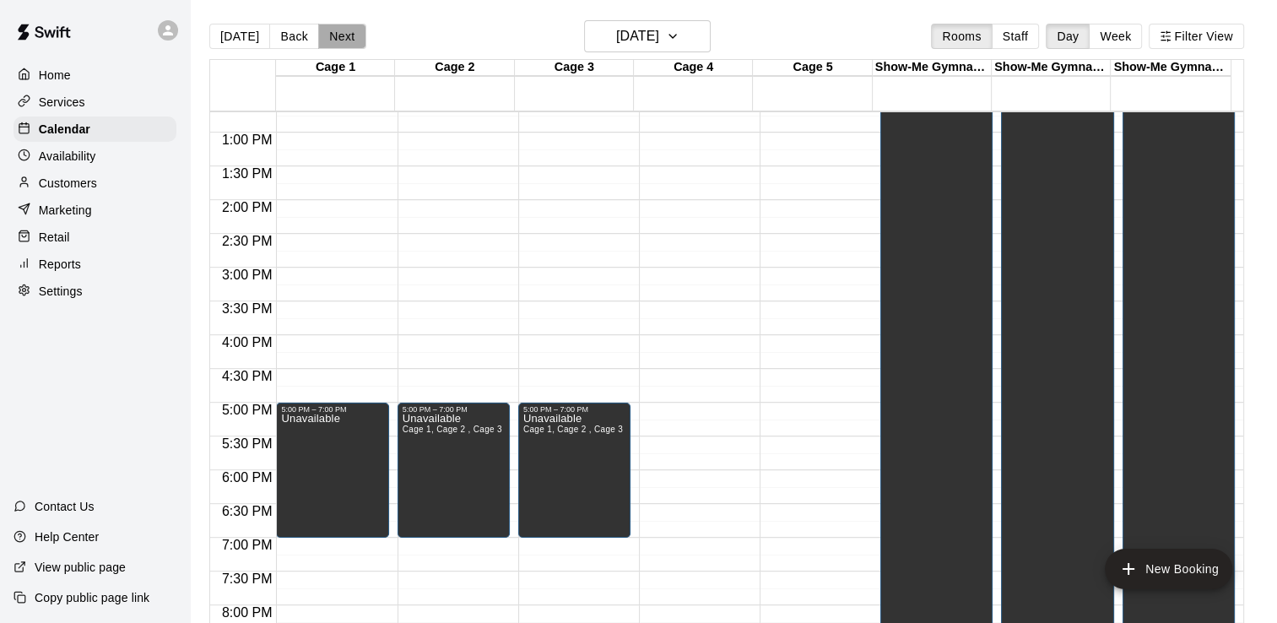
click at [343, 32] on button "Next" at bounding box center [341, 36] width 47 height 25
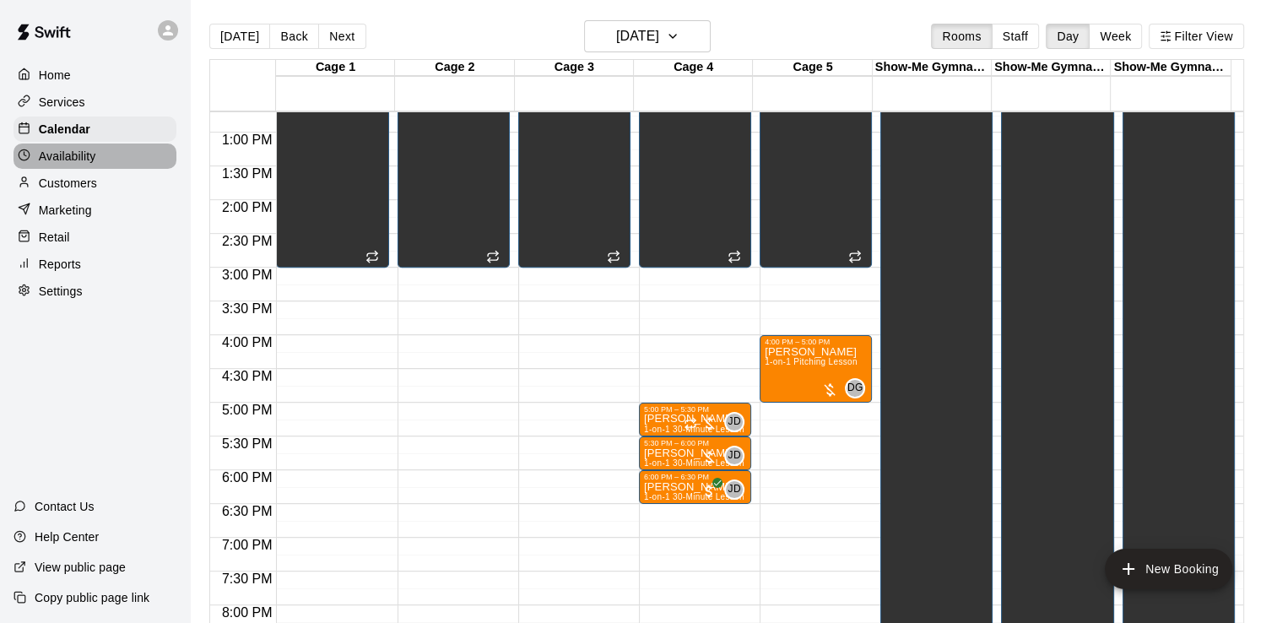
click at [115, 155] on div "Availability" at bounding box center [95, 156] width 163 height 25
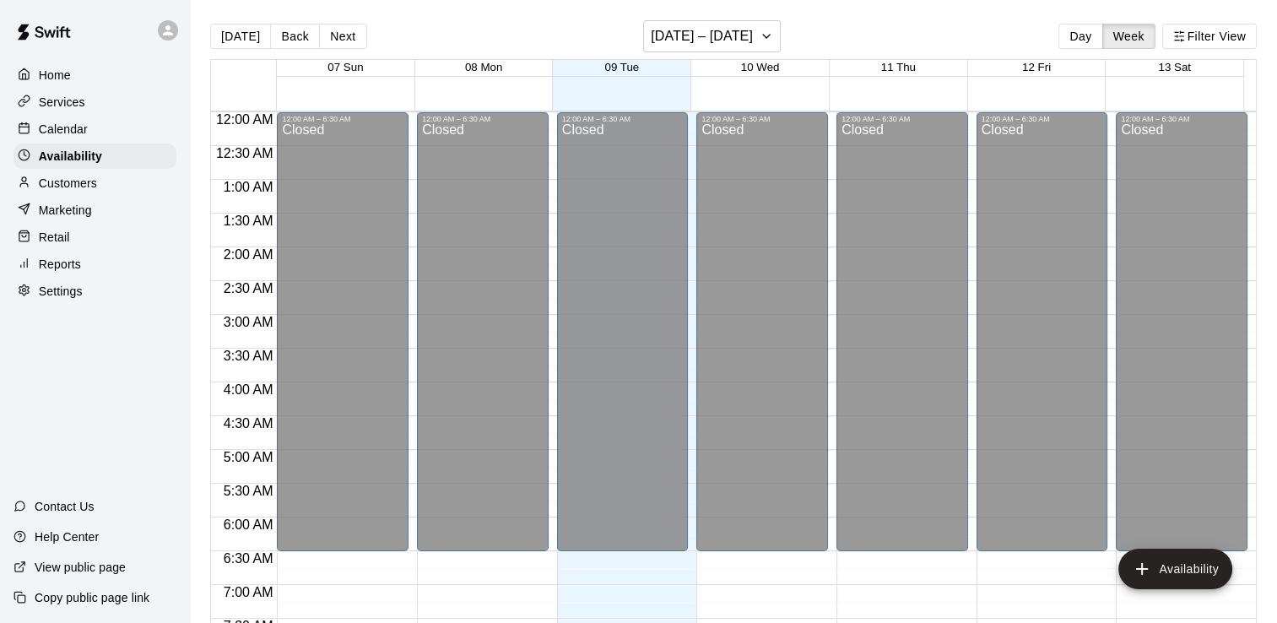
scroll to position [689, 0]
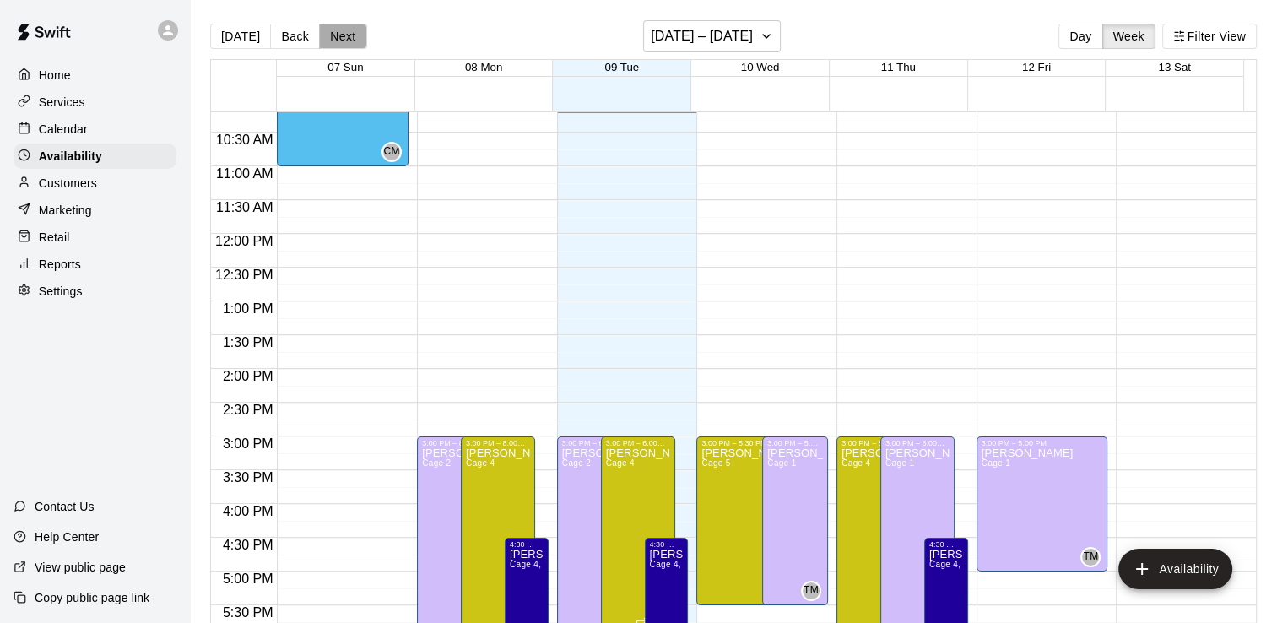
click at [332, 35] on button "Next" at bounding box center [342, 36] width 47 height 25
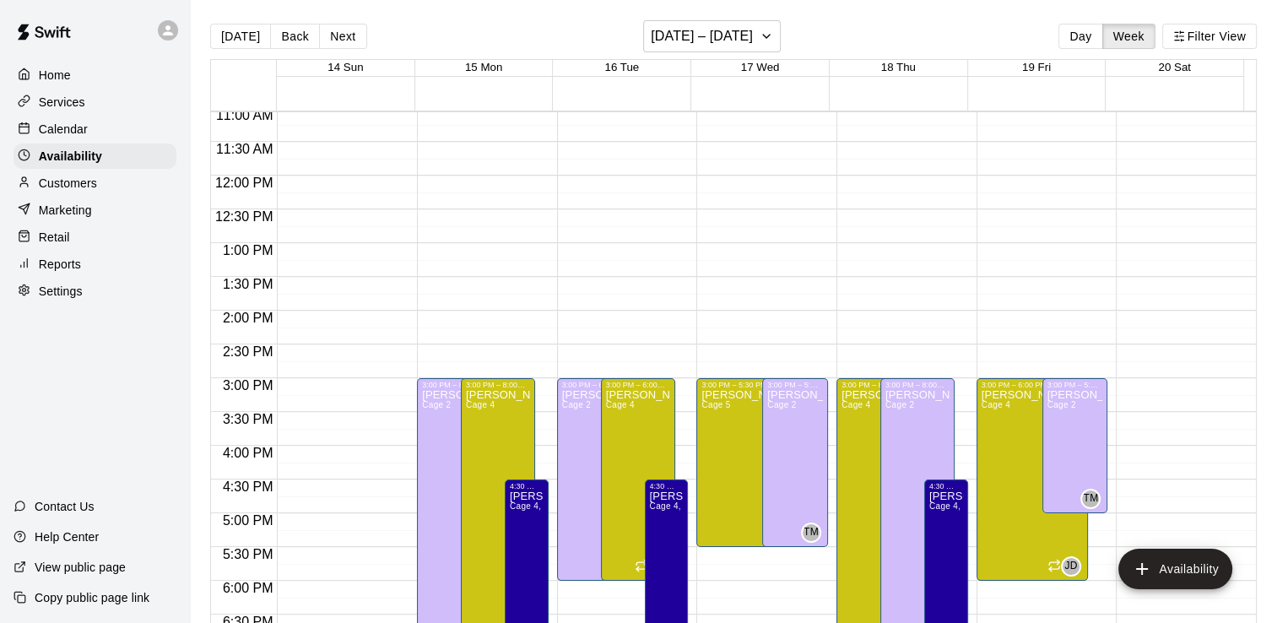
scroll to position [773, 0]
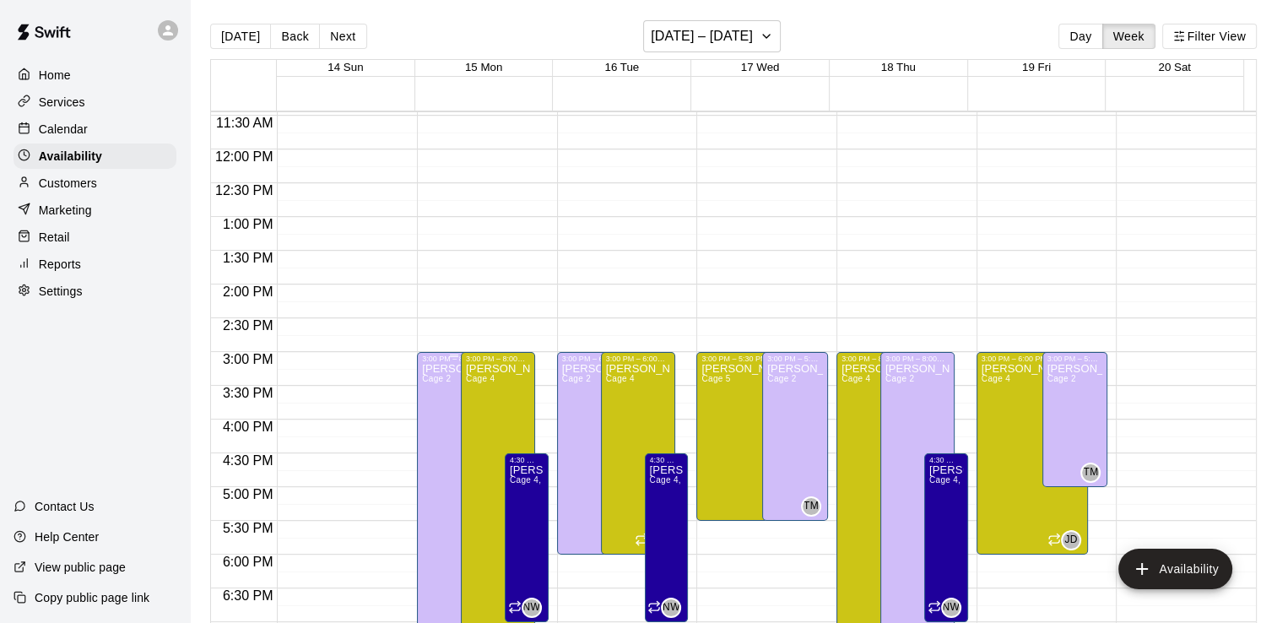
click at [426, 382] on span "Cage 2" at bounding box center [436, 378] width 29 height 9
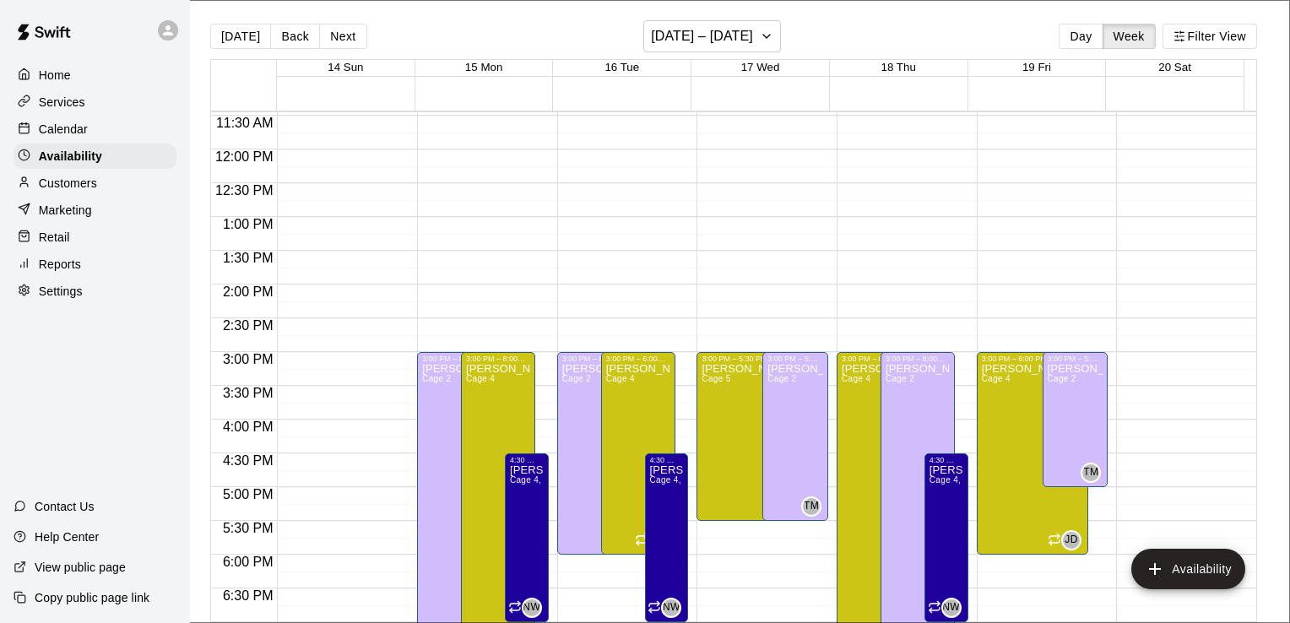
click at [637, 453] on li "Cage 1" at bounding box center [352, 460] width 569 height 15
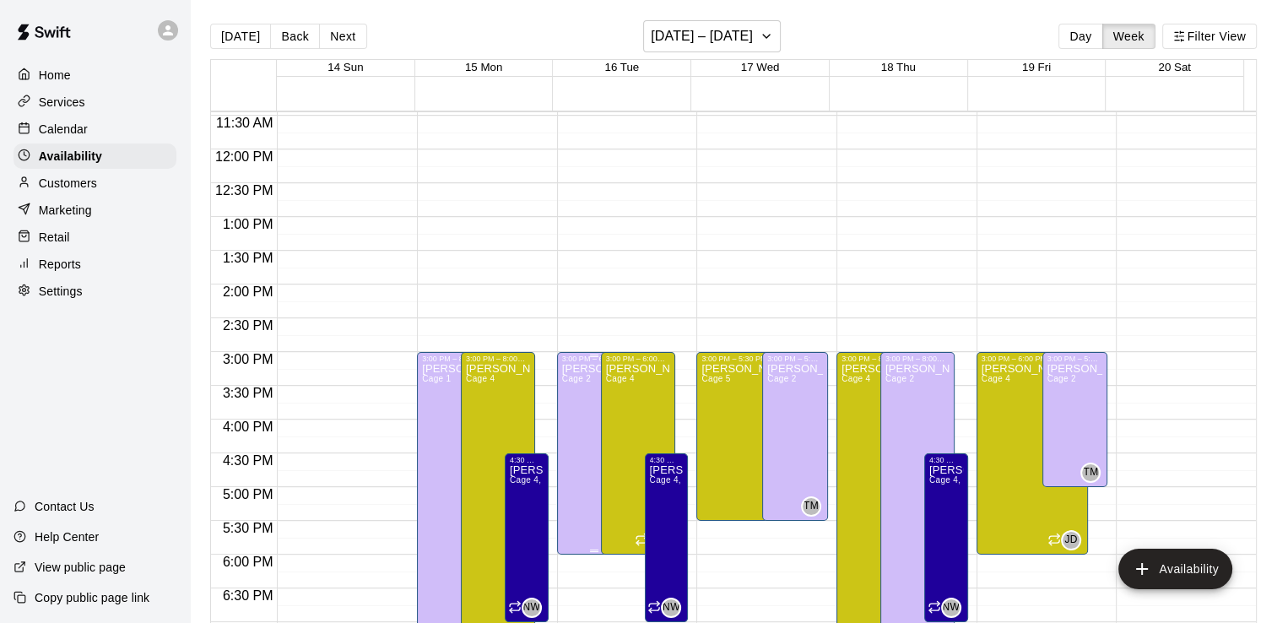
click at [567, 369] on p "Tre Morris" at bounding box center [594, 369] width 64 height 0
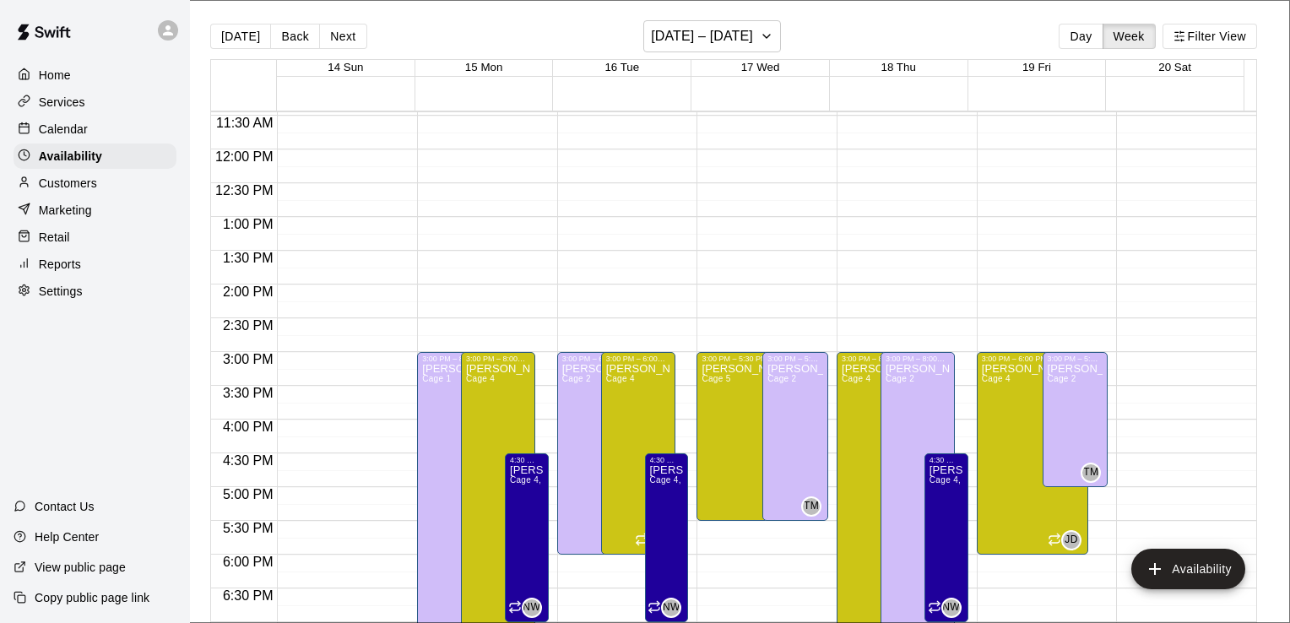
click at [501, 453] on li "Cage 1" at bounding box center [352, 460] width 569 height 15
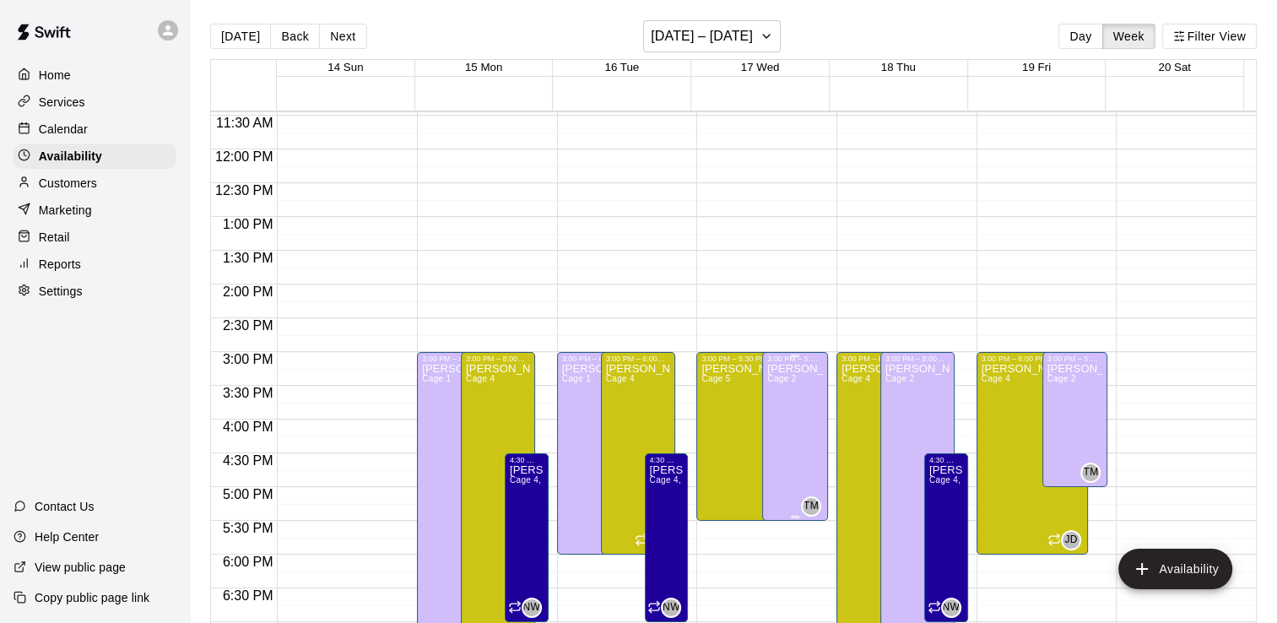
click at [782, 376] on span "Cage 2" at bounding box center [781, 378] width 29 height 9
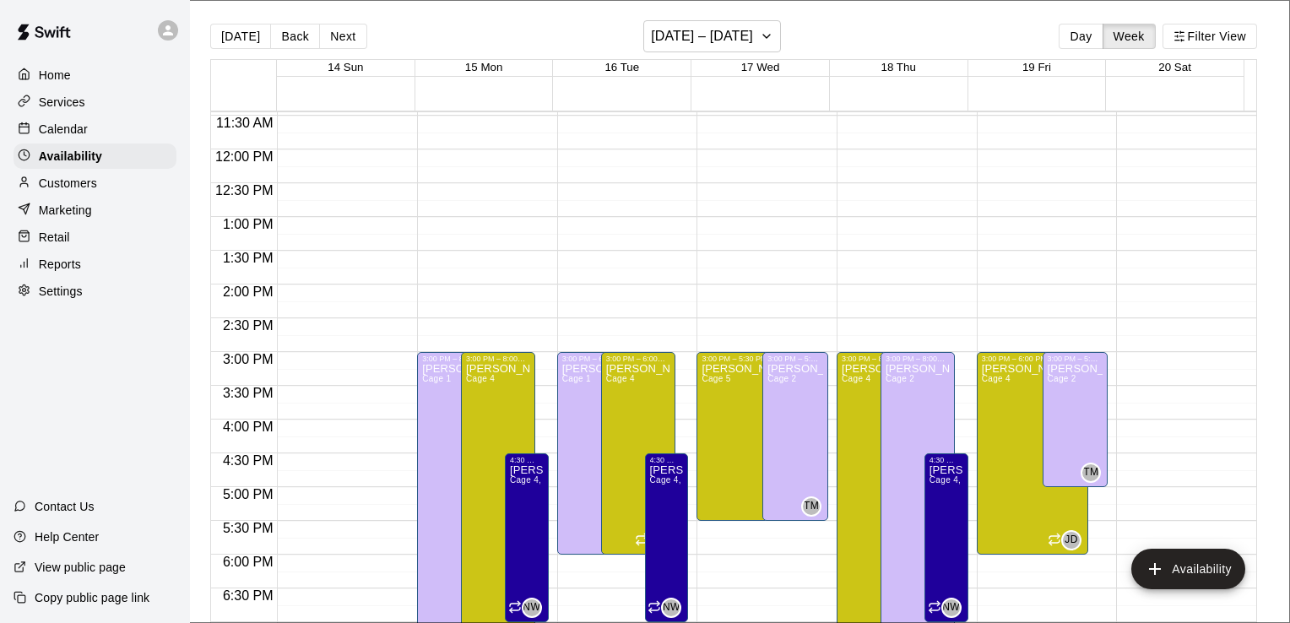
click at [637, 453] on li "Cage 1" at bounding box center [352, 460] width 569 height 15
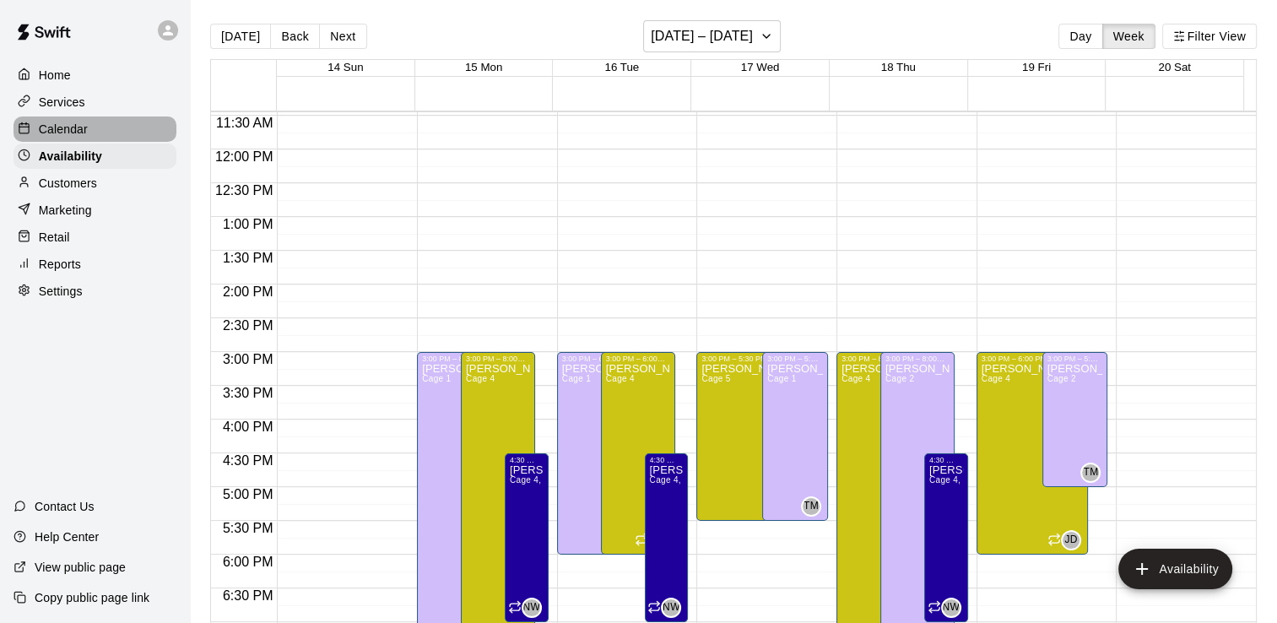
click at [115, 133] on div "Calendar" at bounding box center [95, 129] width 163 height 25
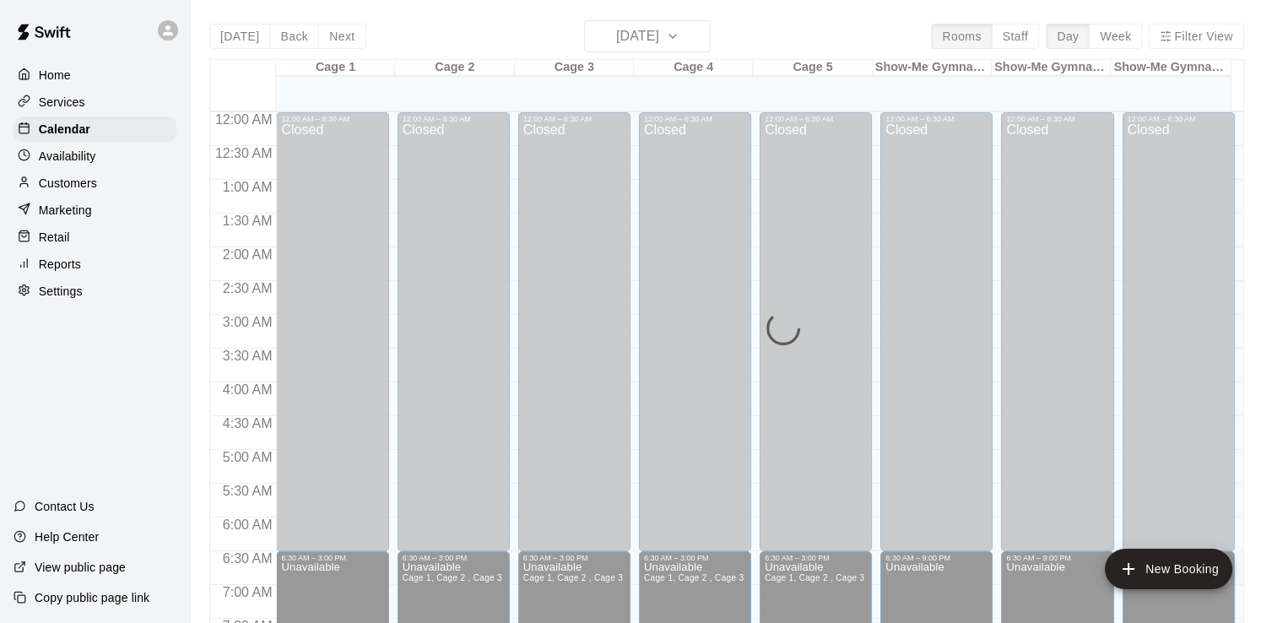
scroll to position [690, 0]
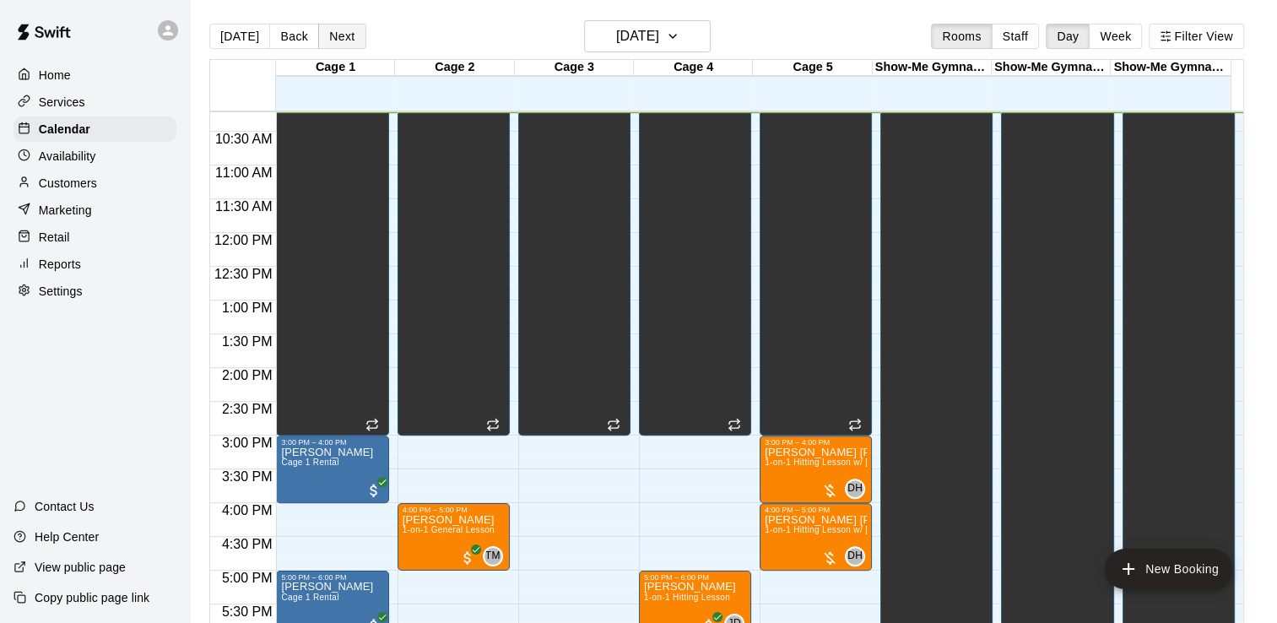
click at [340, 35] on button "Next" at bounding box center [341, 36] width 47 height 25
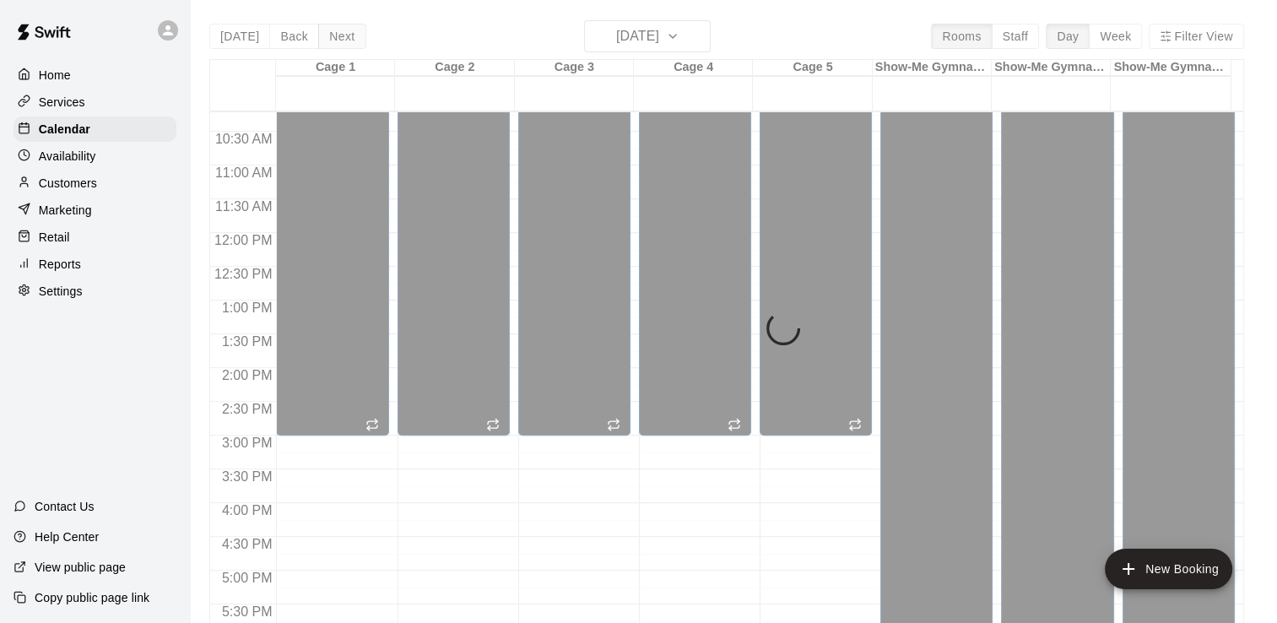
click at [340, 35] on button "Next" at bounding box center [341, 36] width 47 height 25
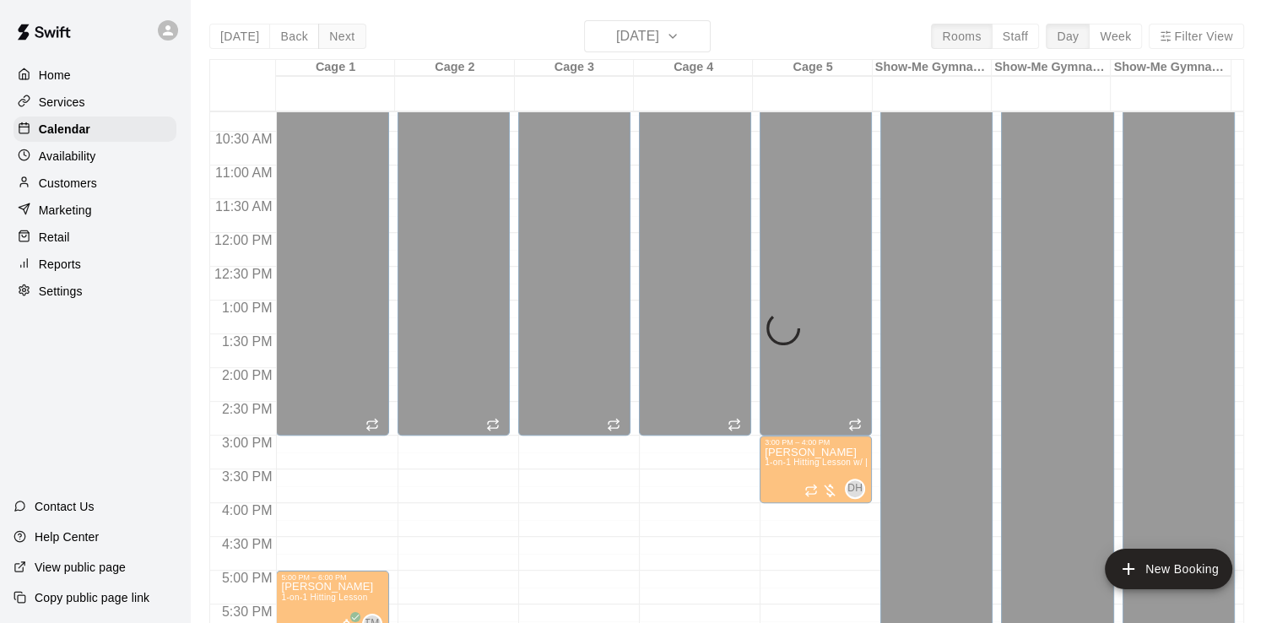
click at [340, 35] on div "Today Back Next Thursday Sep 11 Rooms Staff Day Week Filter View Cage 1 11 Thu …" at bounding box center [726, 331] width 1035 height 623
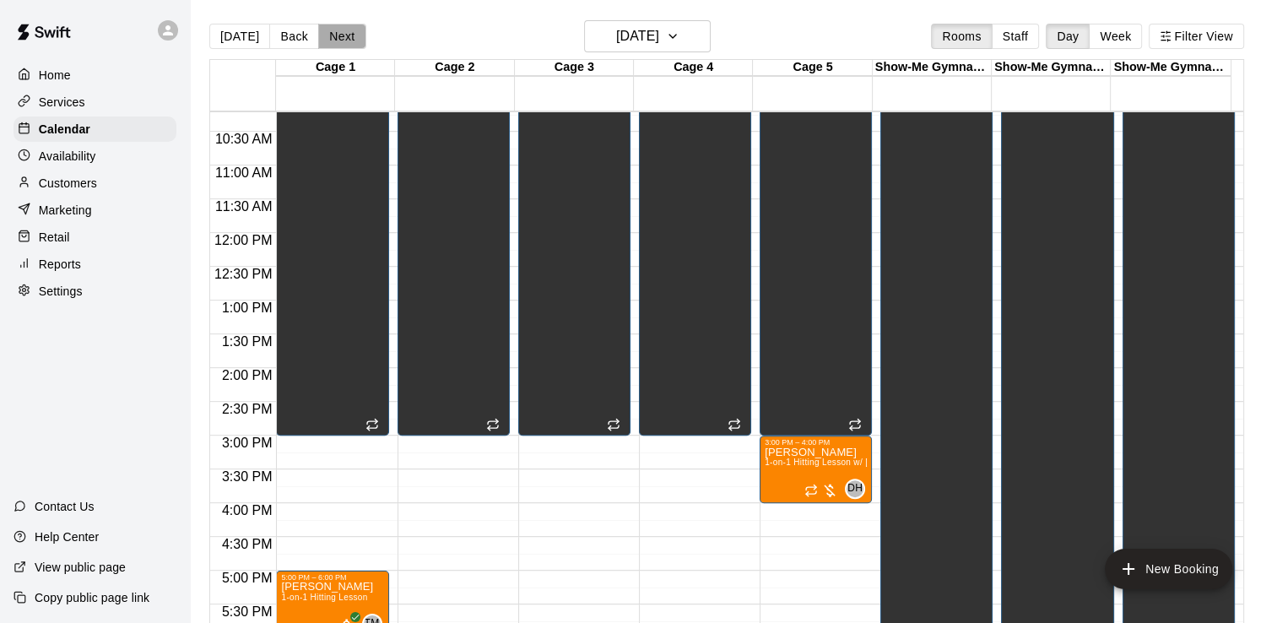
click at [340, 35] on button "Next" at bounding box center [341, 36] width 47 height 25
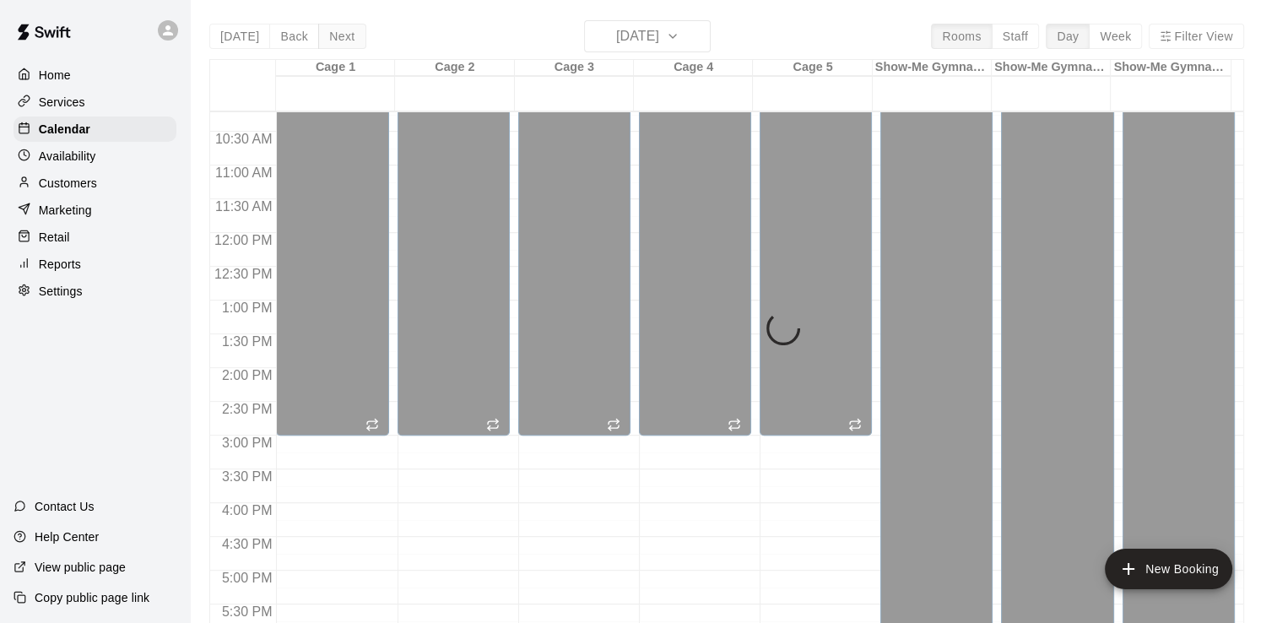
click at [340, 35] on div "Today Back Next Friday Sep 12 Rooms Staff Day Week Filter View Cage 1 12 Fri Ca…" at bounding box center [726, 331] width 1035 height 623
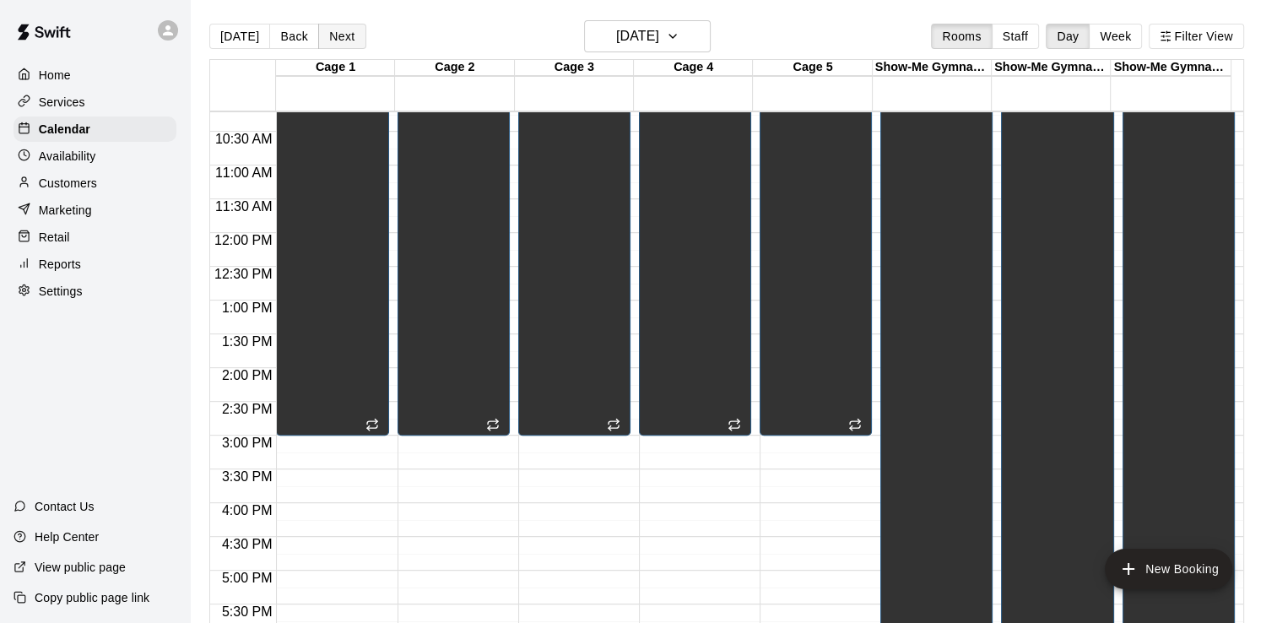
click at [340, 34] on button "Next" at bounding box center [341, 36] width 47 height 25
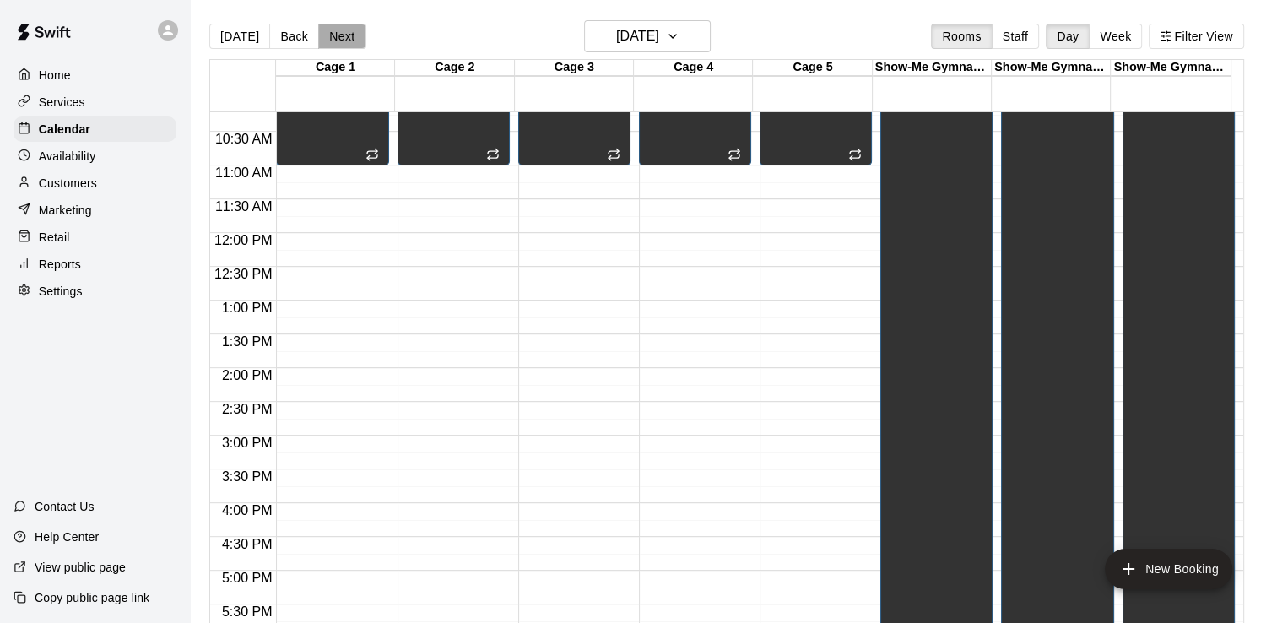
click at [340, 33] on button "Next" at bounding box center [341, 36] width 47 height 25
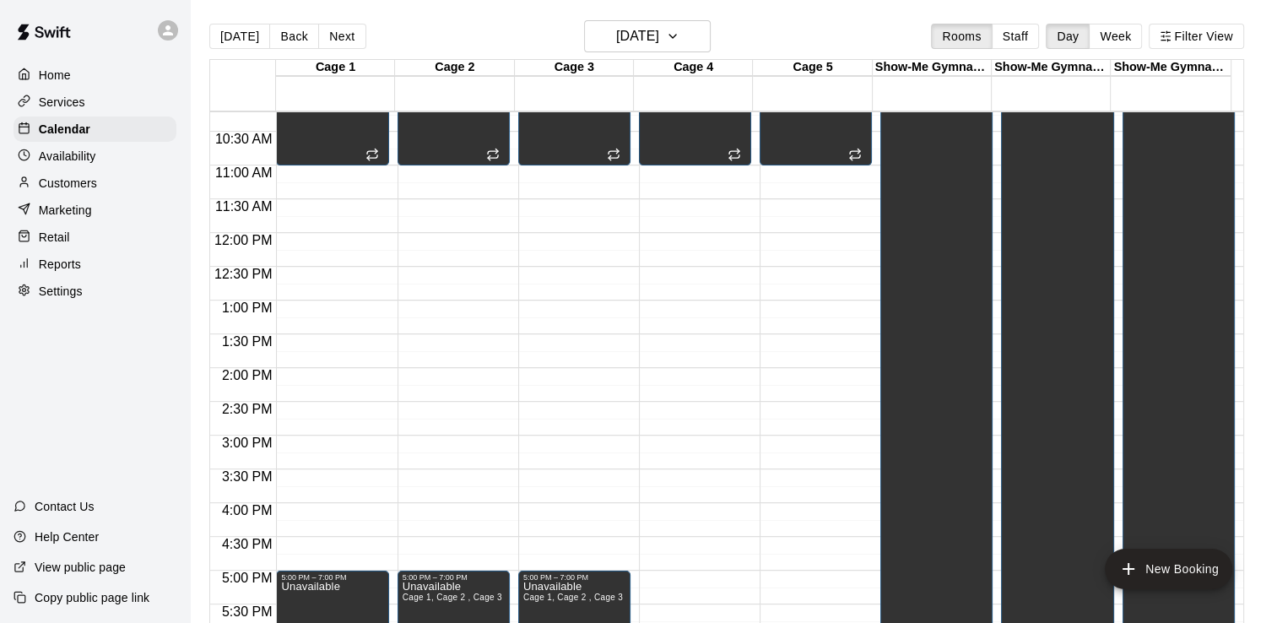
click at [340, 33] on button "Next" at bounding box center [341, 36] width 47 height 25
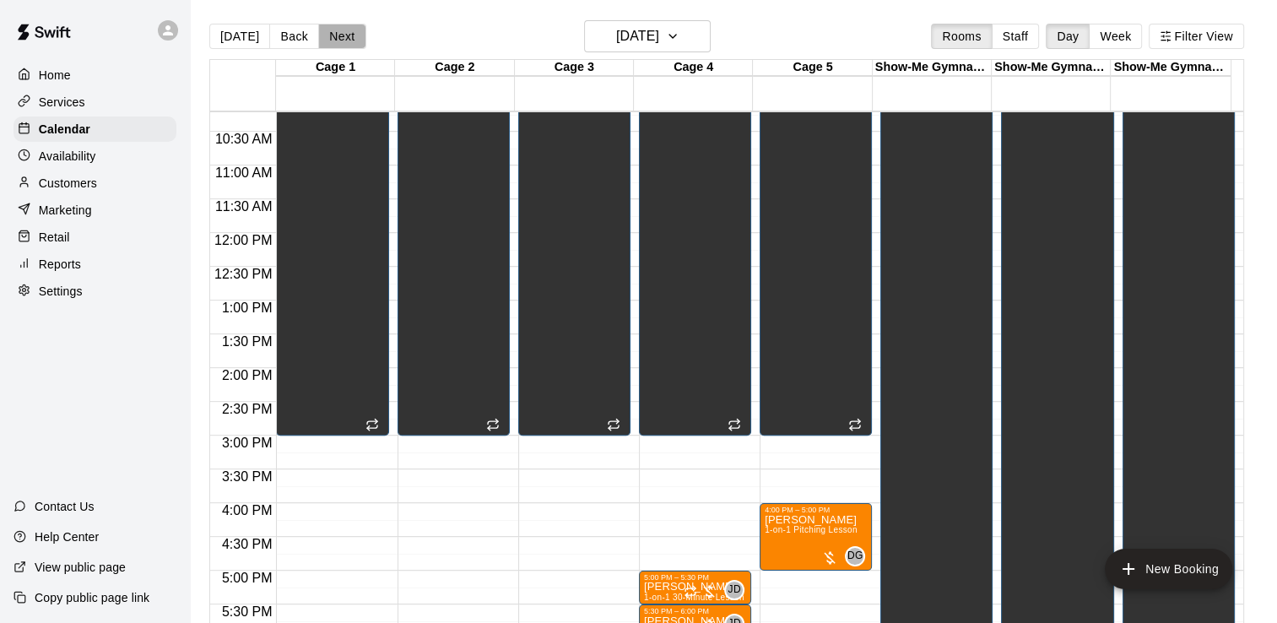
click at [339, 33] on button "Next" at bounding box center [341, 36] width 47 height 25
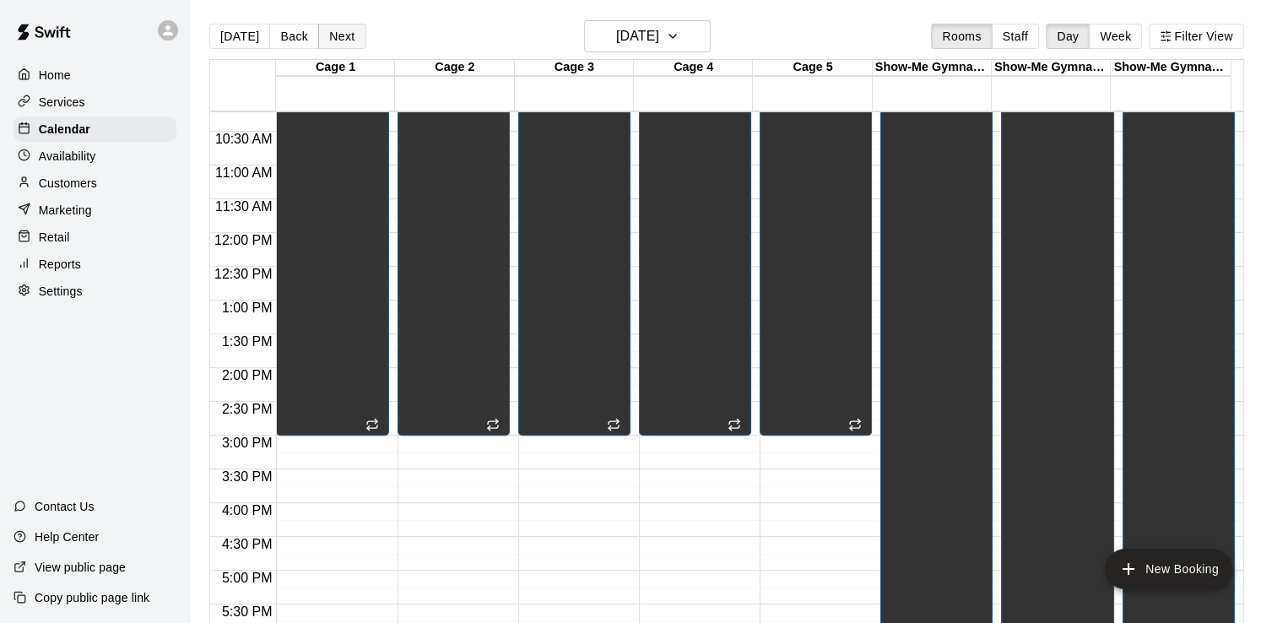
click at [339, 32] on button "Next" at bounding box center [341, 36] width 47 height 25
click at [340, 34] on button "Next" at bounding box center [341, 36] width 47 height 25
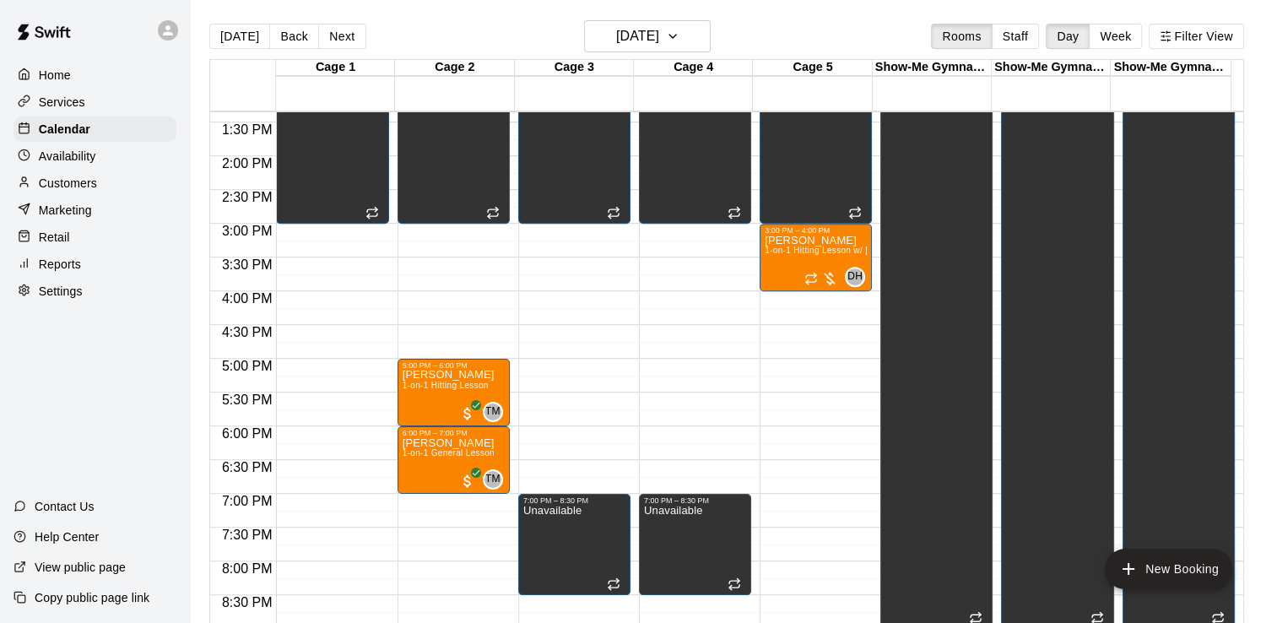
scroll to position [943, 0]
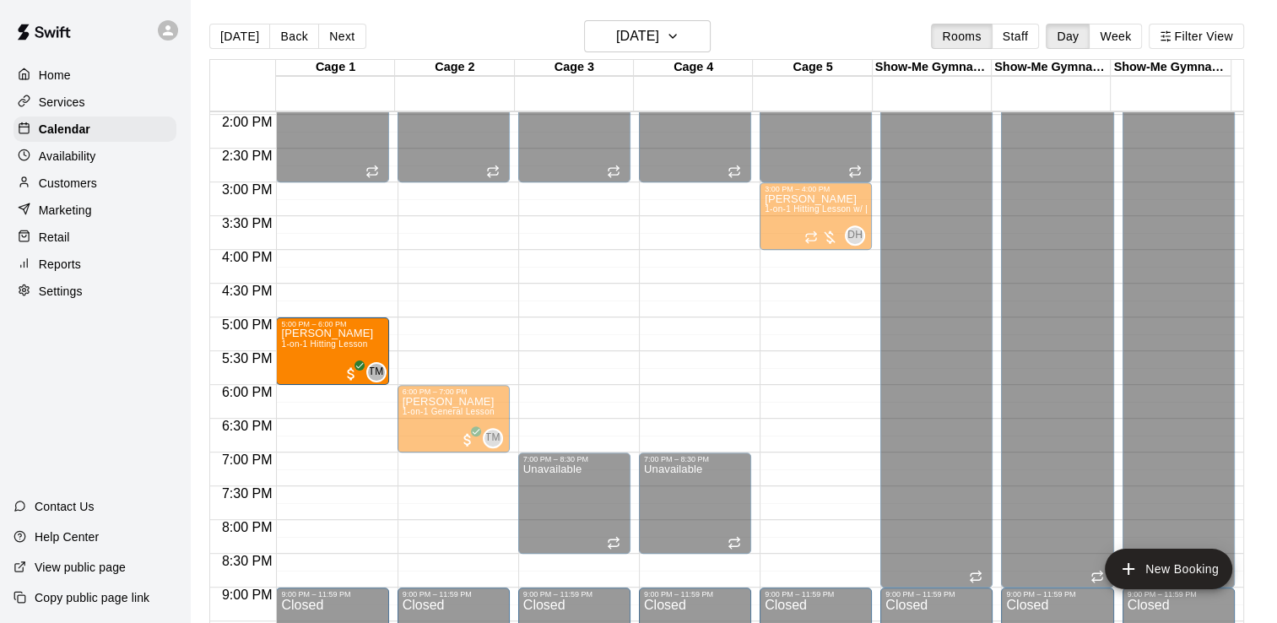
drag, startPoint x: 441, startPoint y: 343, endPoint x: 382, endPoint y: 347, distance: 58.4
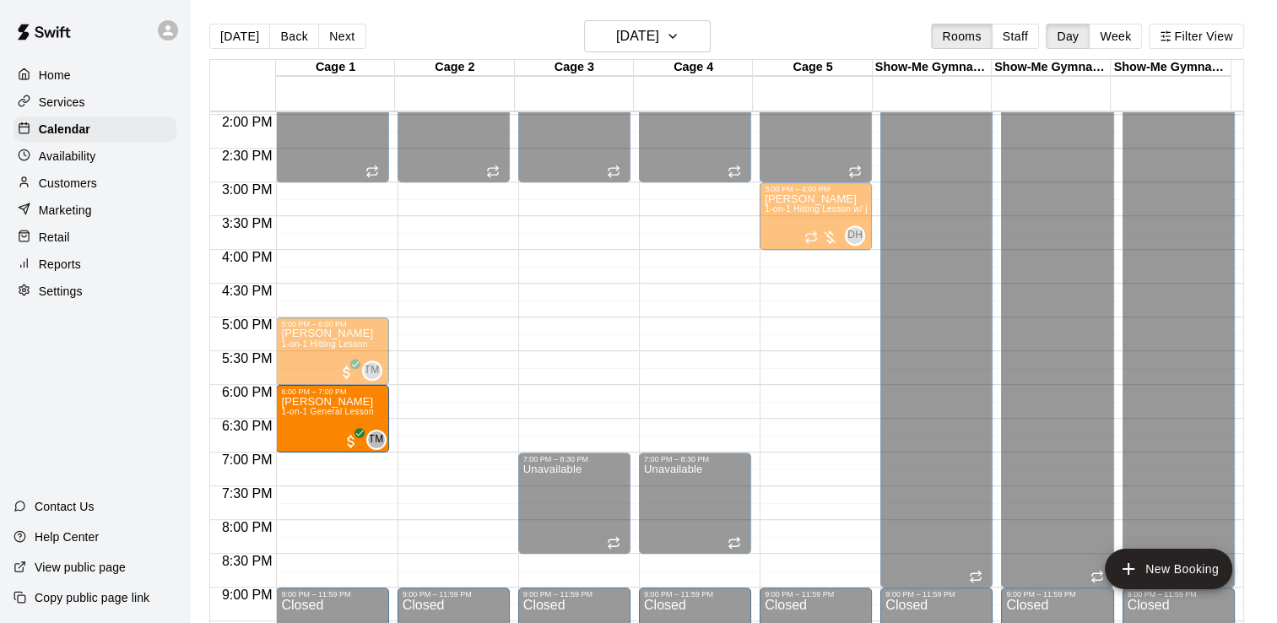
drag, startPoint x: 451, startPoint y: 404, endPoint x: 366, endPoint y: 408, distance: 84.5
